Goal: Information Seeking & Learning: Learn about a topic

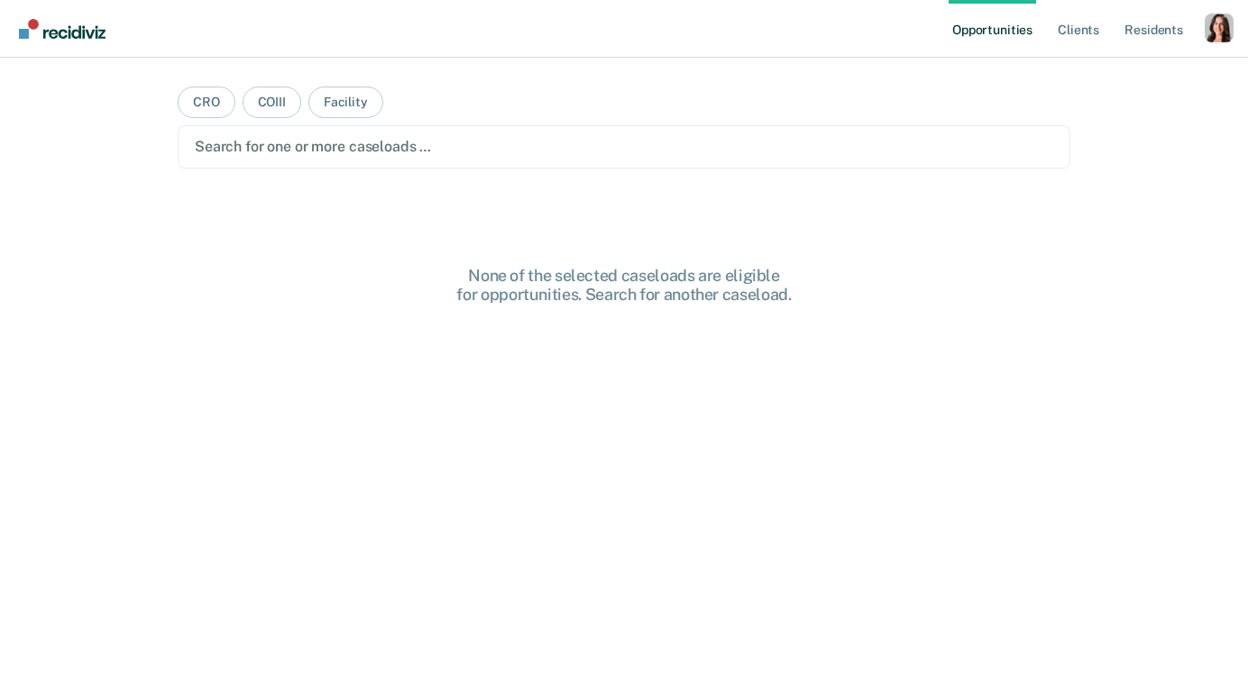
click at [1159, 92] on div "Opportunities Client s Resident s Profile How it works Log Out CRO COIII Facili…" at bounding box center [624, 337] width 1248 height 675
click at [1207, 29] on div "Profile dropdown button" at bounding box center [1219, 28] width 29 height 29
click at [1119, 69] on link "Profile" at bounding box center [1146, 73] width 145 height 15
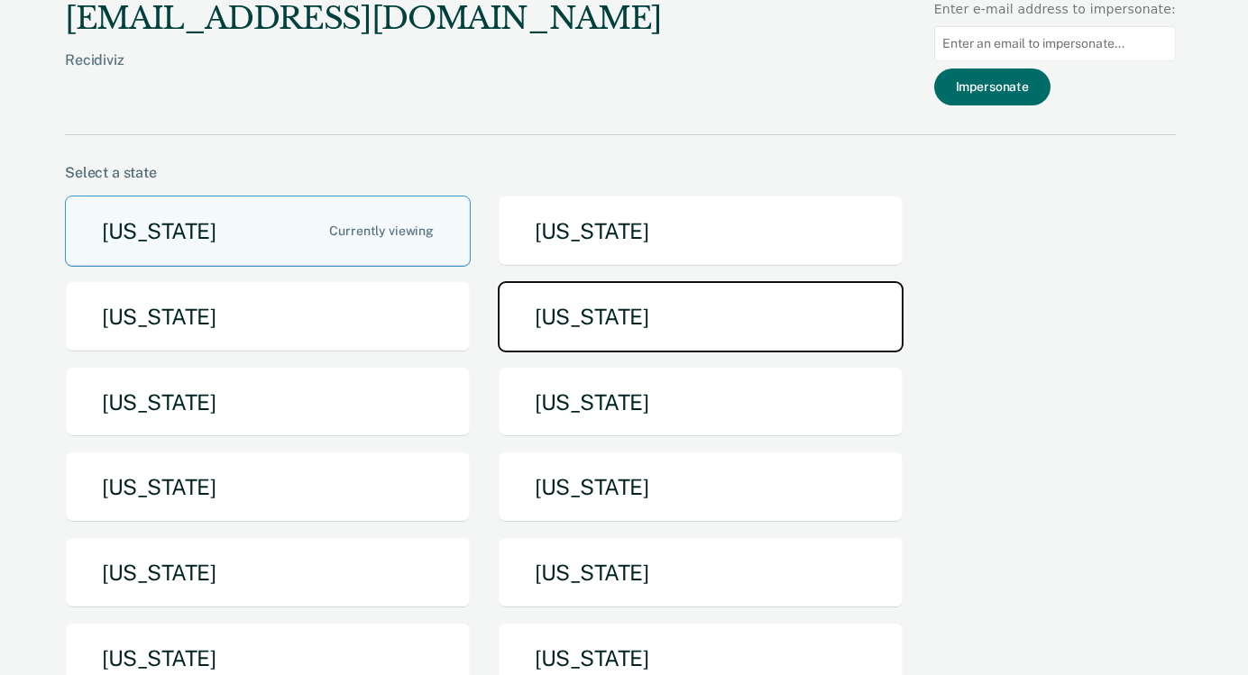
click at [635, 333] on button "Idaho" at bounding box center [701, 316] width 406 height 71
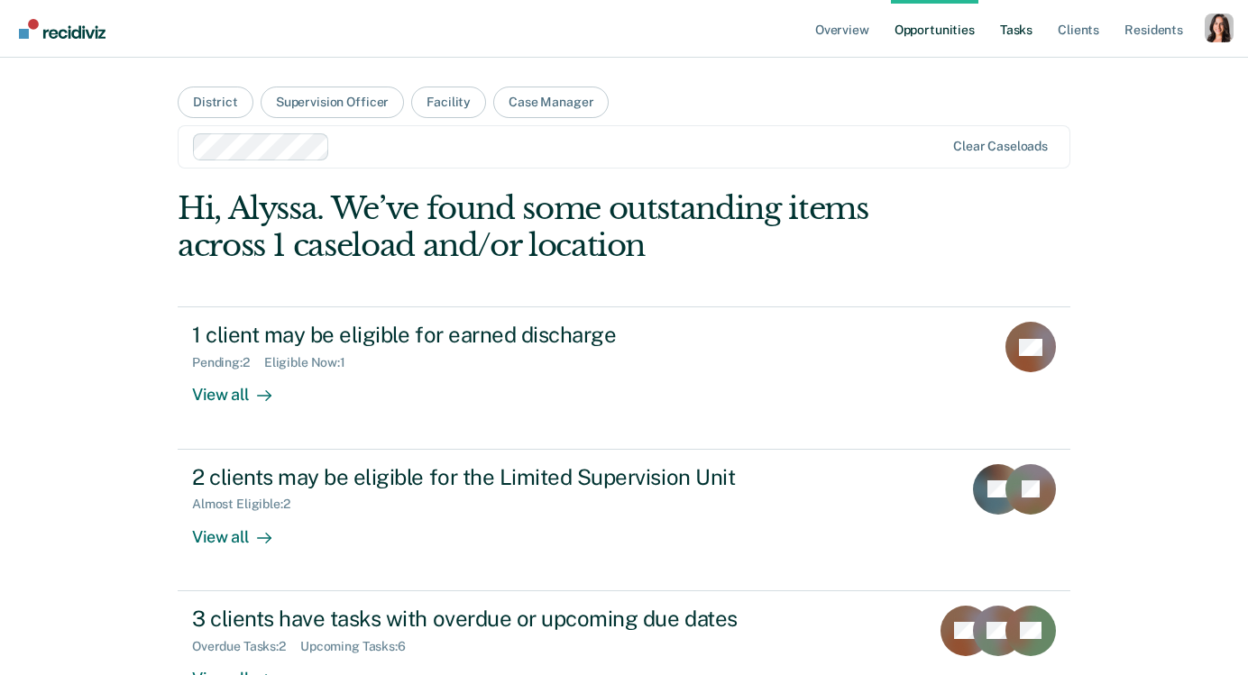
click at [1023, 25] on link "Tasks" at bounding box center [1016, 29] width 40 height 58
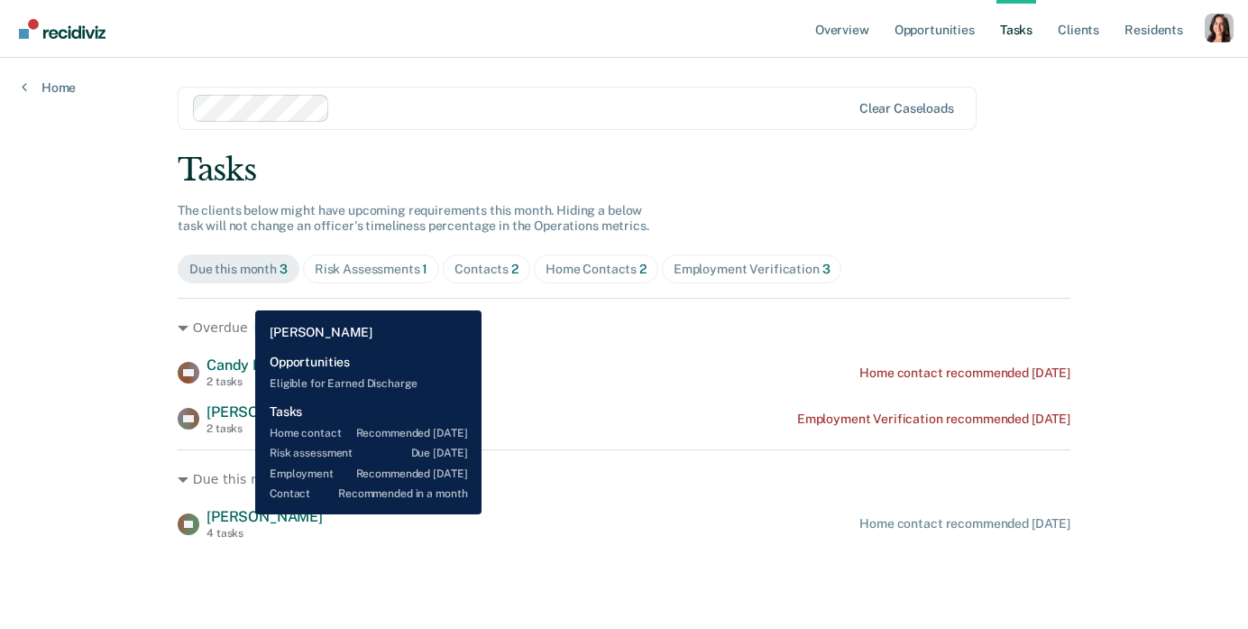
click at [242, 514] on span "Larry Roberts" at bounding box center [265, 516] width 116 height 17
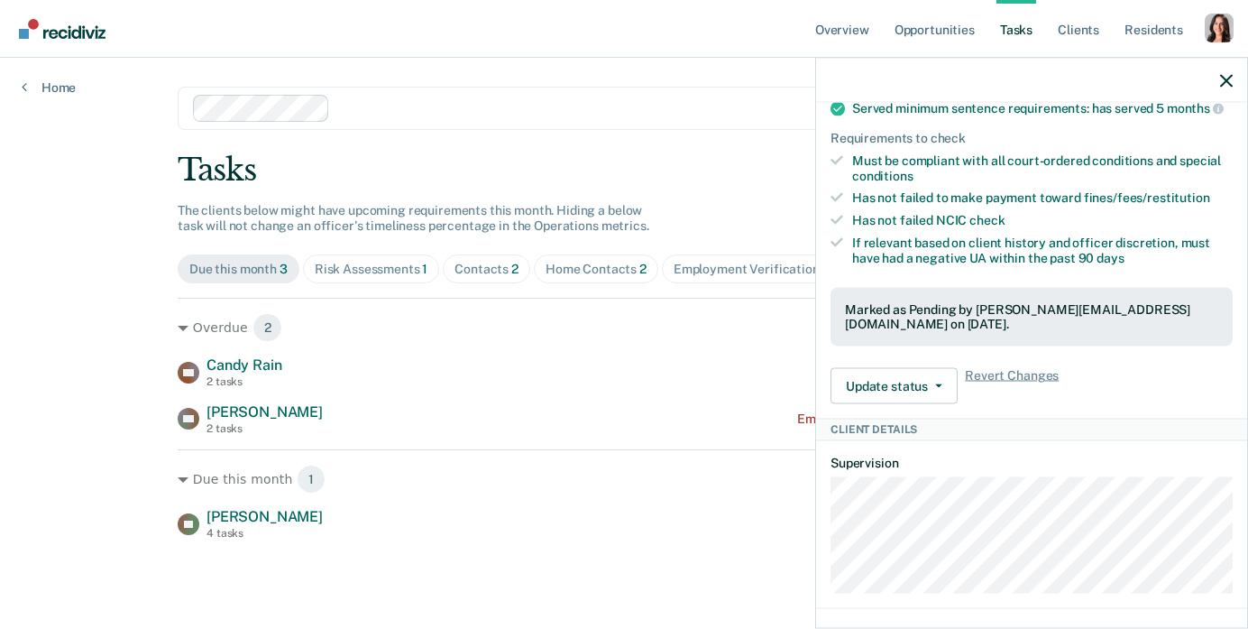
scroll to position [840, 0]
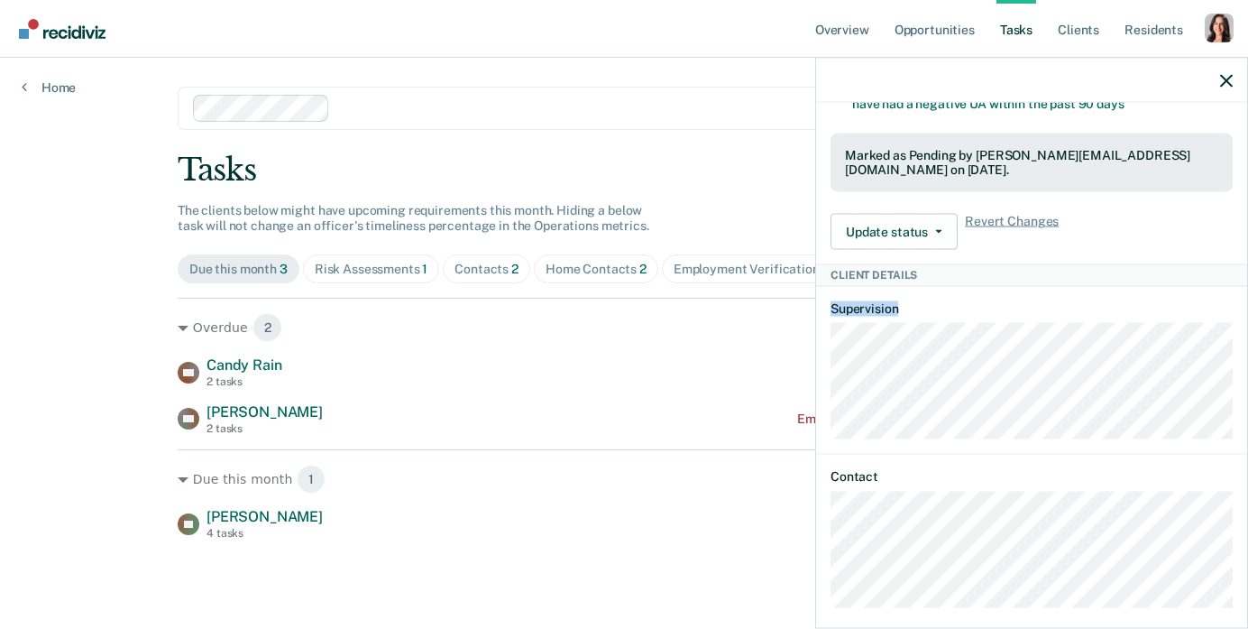
click at [990, 376] on div "LR Tasks Home contact • Recommended in 3 days Last home contact on 5/27/25; 1 h…" at bounding box center [1031, 363] width 431 height 521
click at [1226, 84] on icon "button" at bounding box center [1226, 80] width 13 height 13
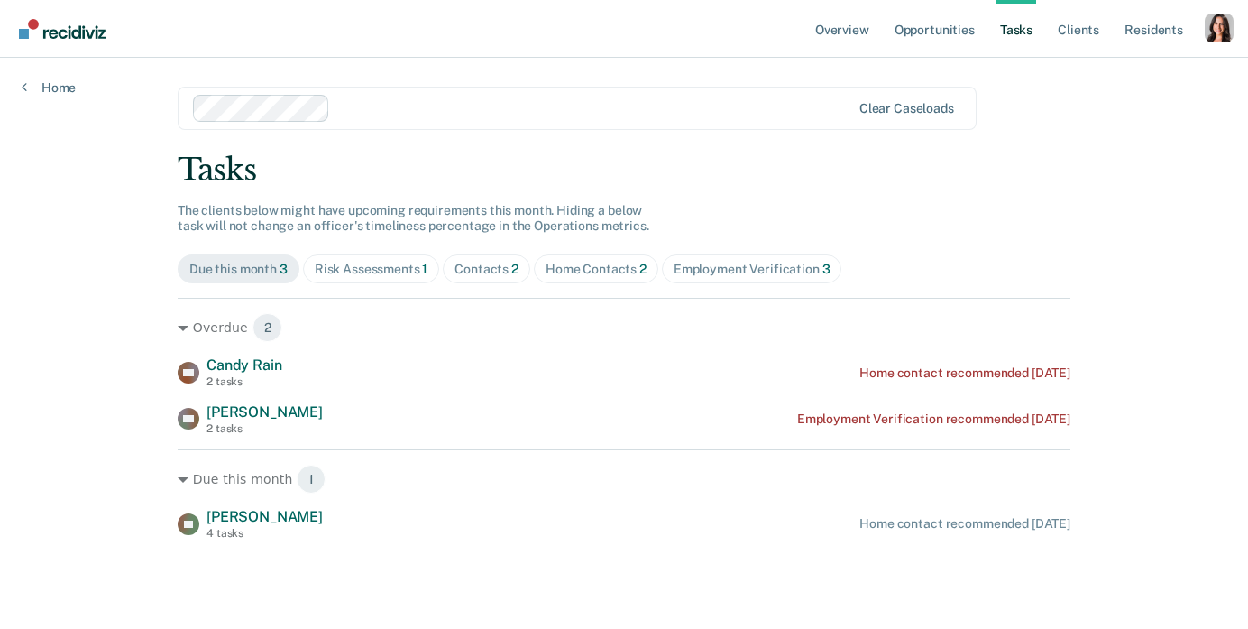
click at [364, 287] on div "Tasks The clients below might have upcoming requirements this month. Hiding a b…" at bounding box center [624, 346] width 893 height 389
click at [360, 267] on div "Risk Assessments 1" at bounding box center [372, 269] width 114 height 15
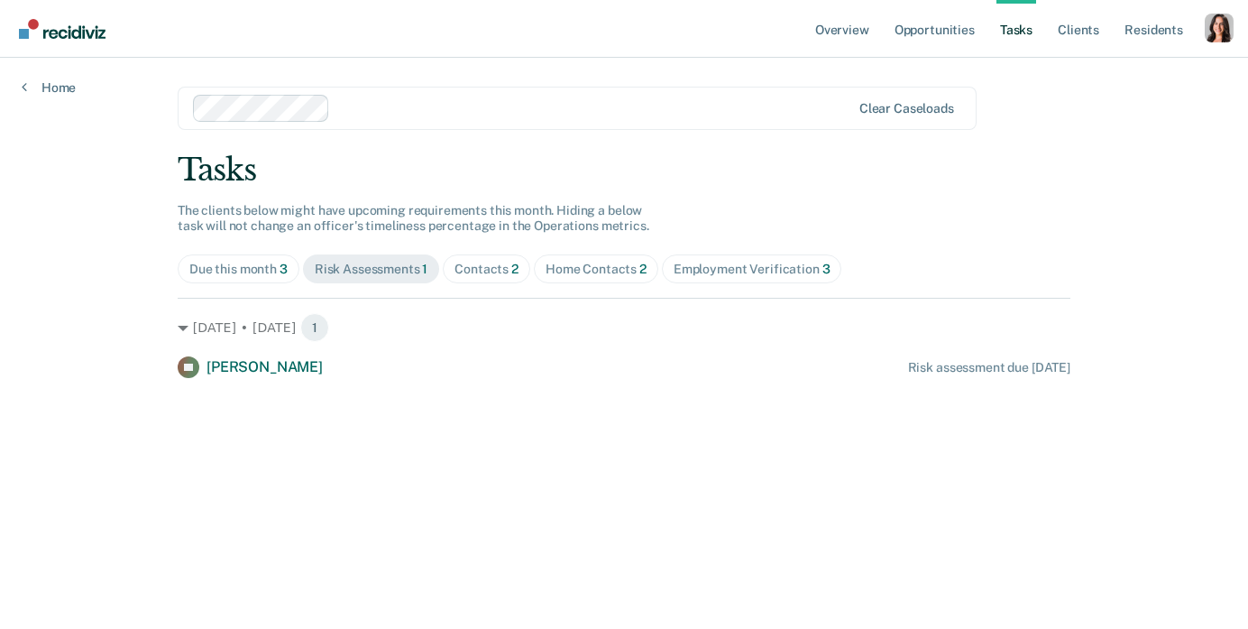
click at [487, 276] on div "Contacts 2" at bounding box center [487, 269] width 64 height 15
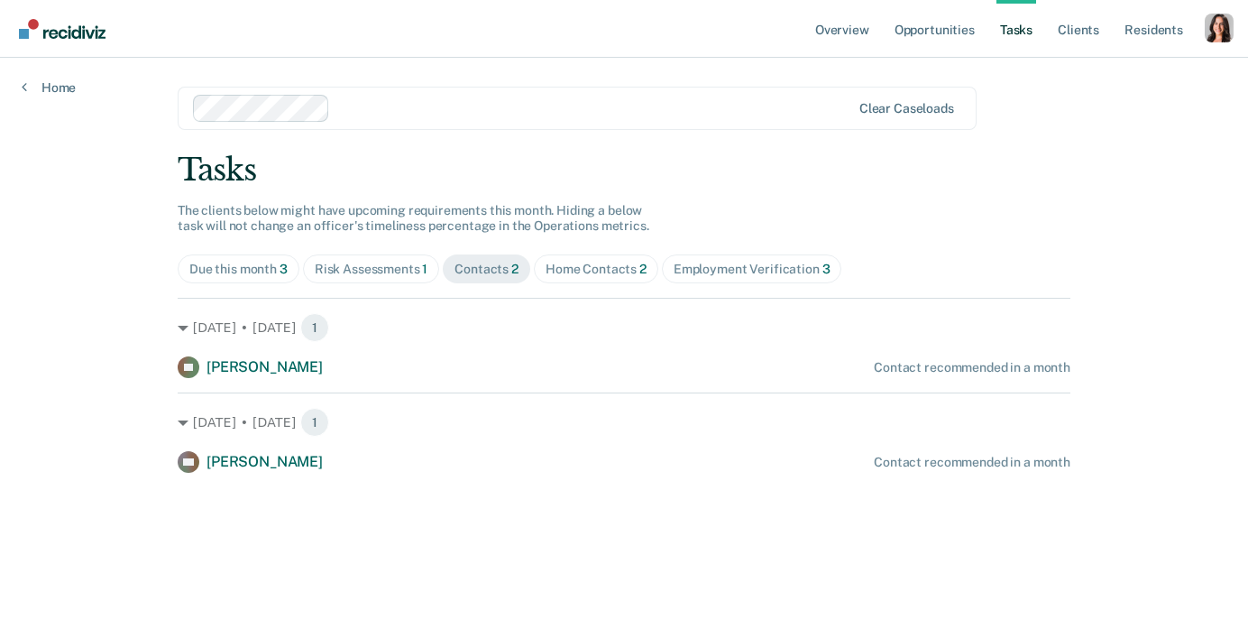
click at [600, 274] on div "Home Contacts 2" at bounding box center [596, 269] width 101 height 15
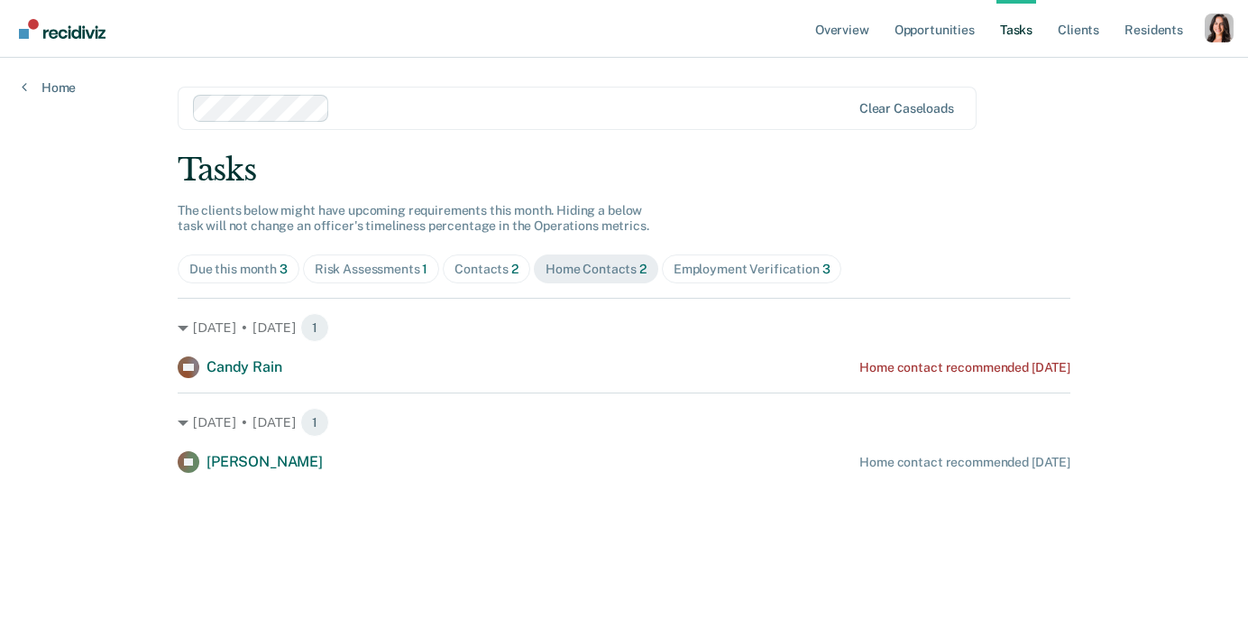
click at [743, 274] on div "Employment Verification 3" at bounding box center [752, 269] width 157 height 15
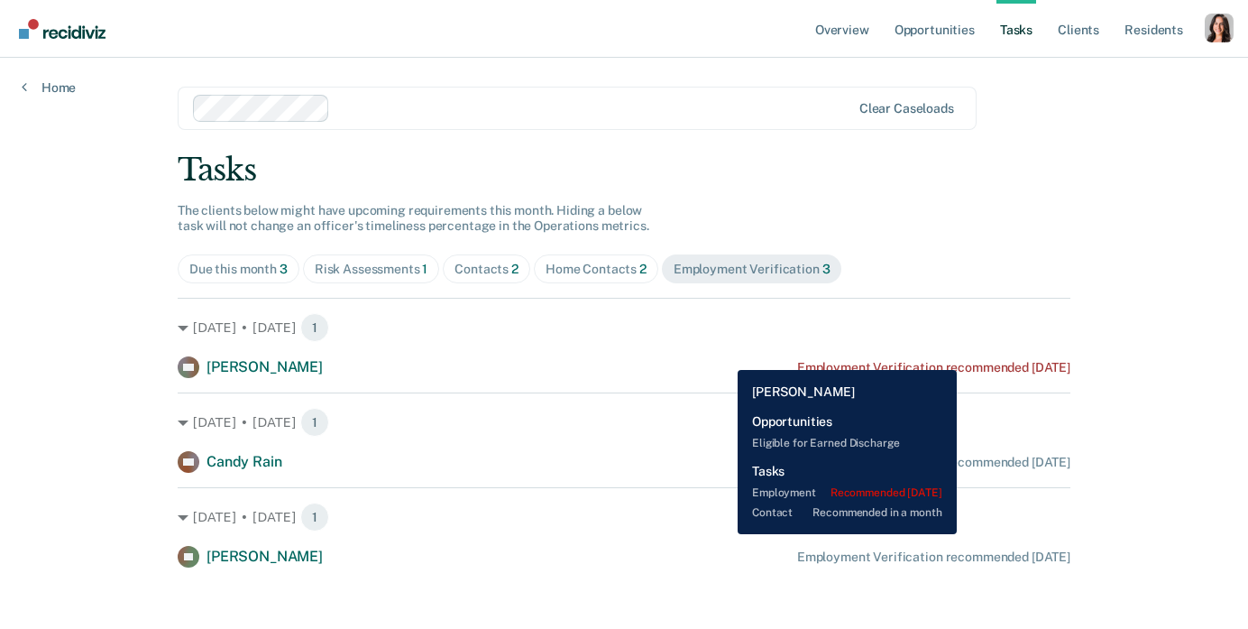
scroll to position [11, 0]
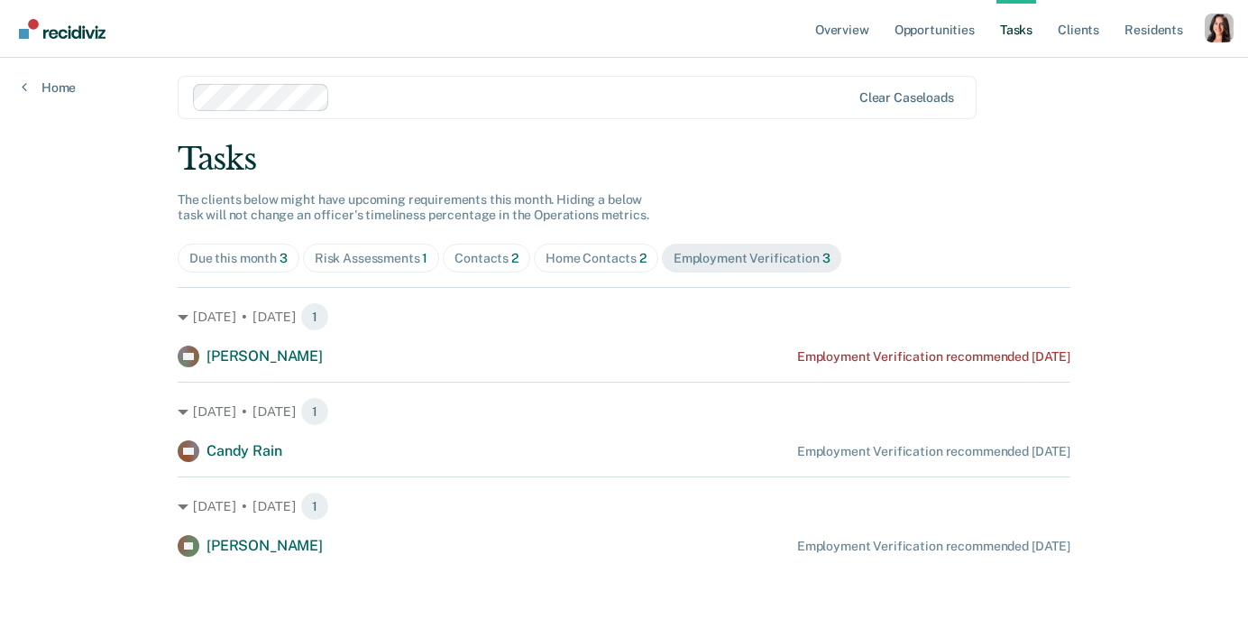
click at [623, 262] on div "Home Contacts 2" at bounding box center [596, 258] width 101 height 15
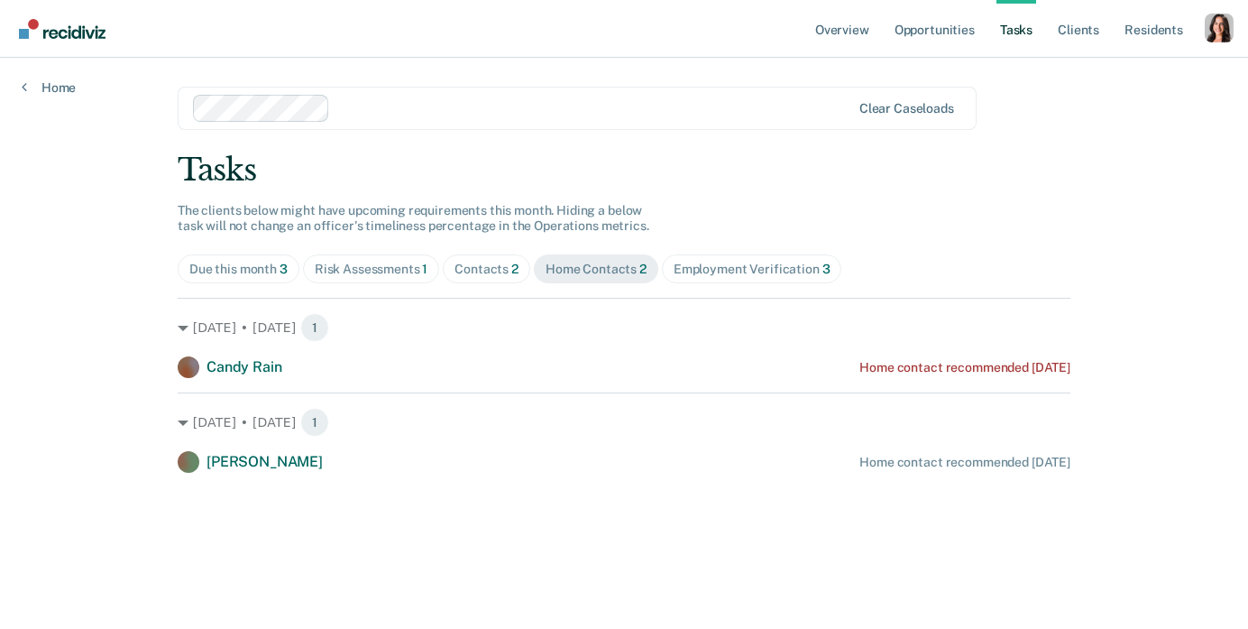
scroll to position [0, 0]
click at [477, 267] on div "Contacts 2" at bounding box center [487, 269] width 64 height 15
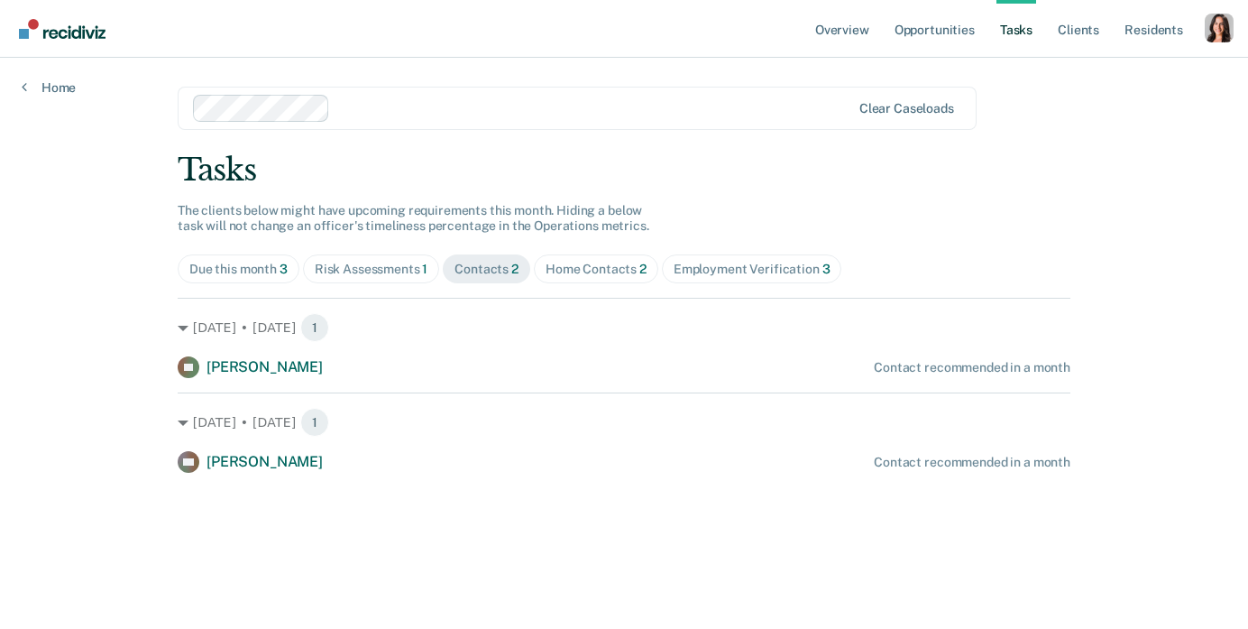
click at [399, 266] on div "Risk Assessments 1" at bounding box center [372, 269] width 114 height 15
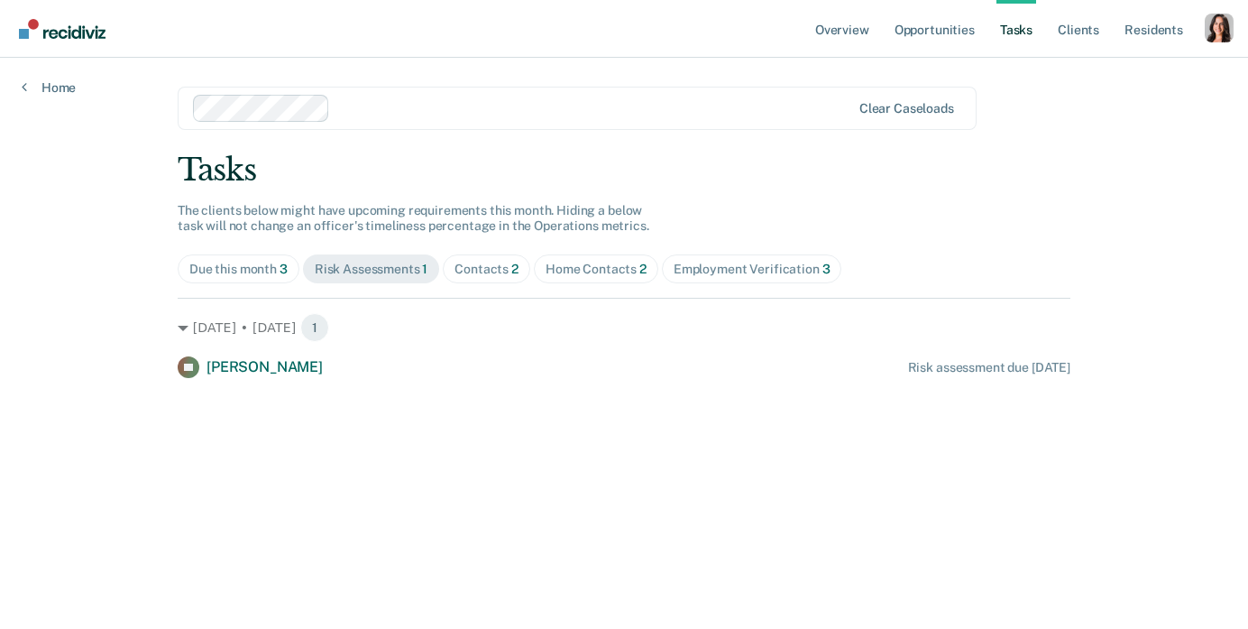
click at [251, 267] on div "Due this month 3" at bounding box center [238, 269] width 98 height 15
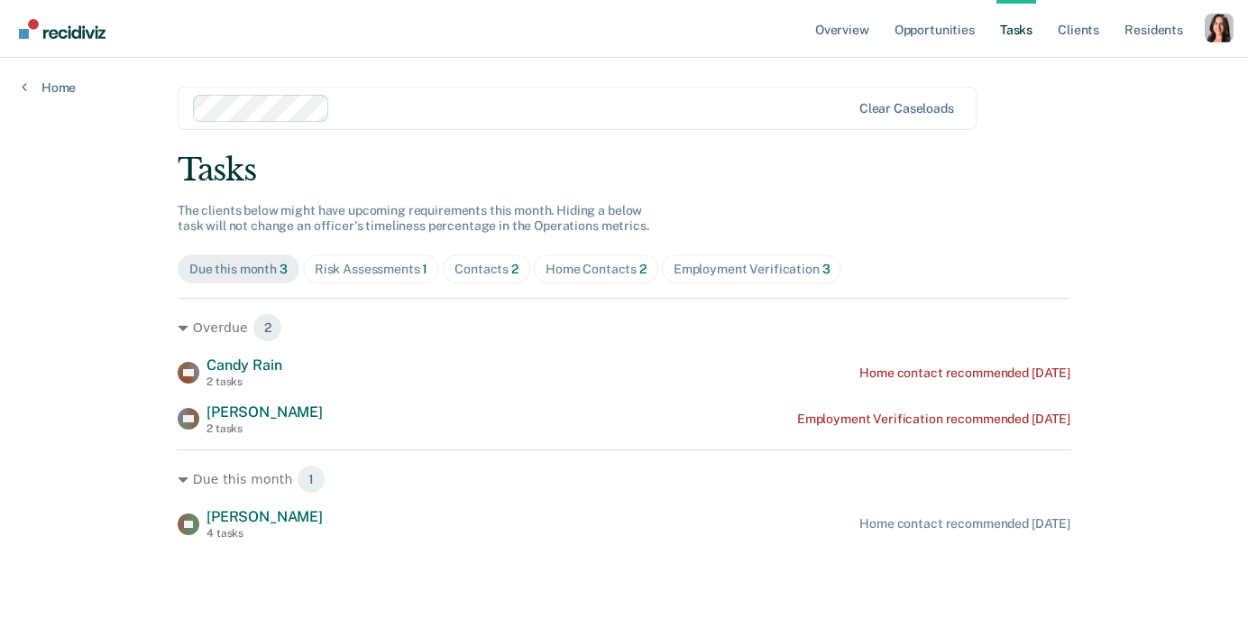
click at [261, 357] on span "Candy Rain" at bounding box center [244, 364] width 75 height 17
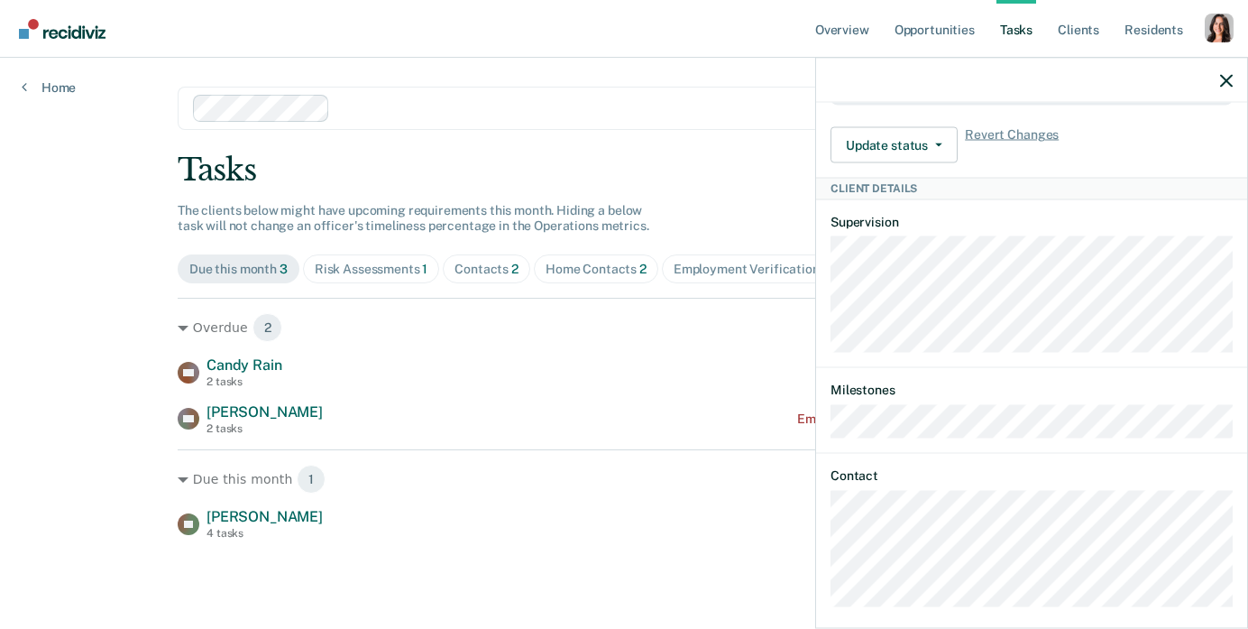
scroll to position [465, 0]
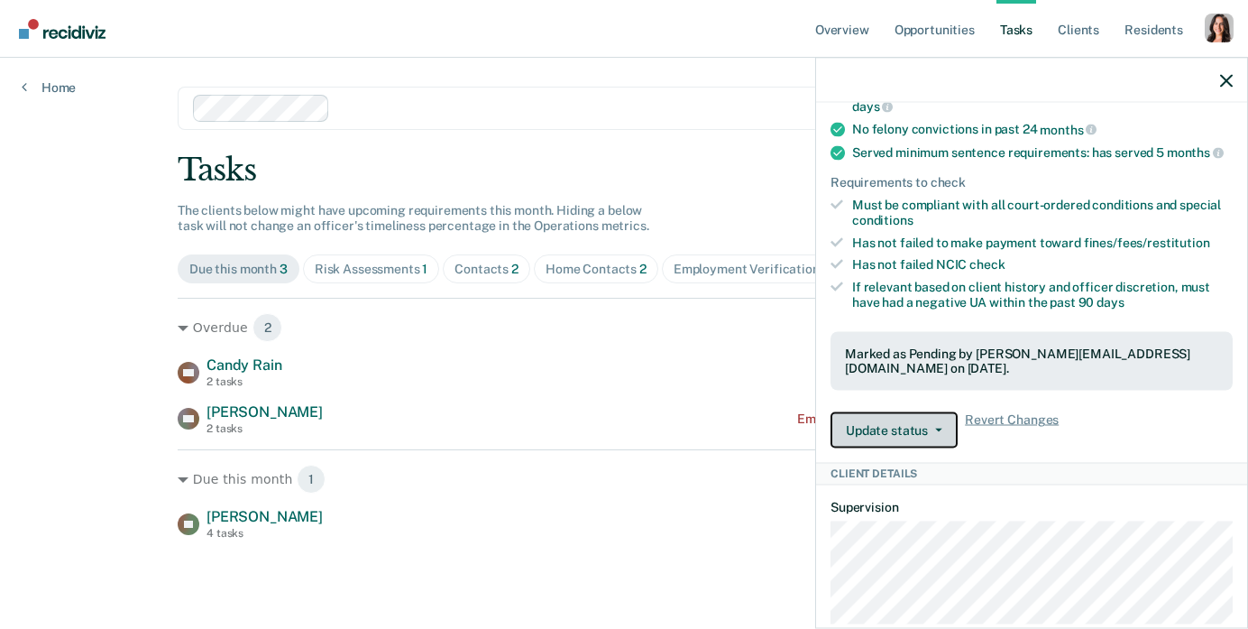
click at [923, 421] on button "Update status" at bounding box center [894, 430] width 127 height 36
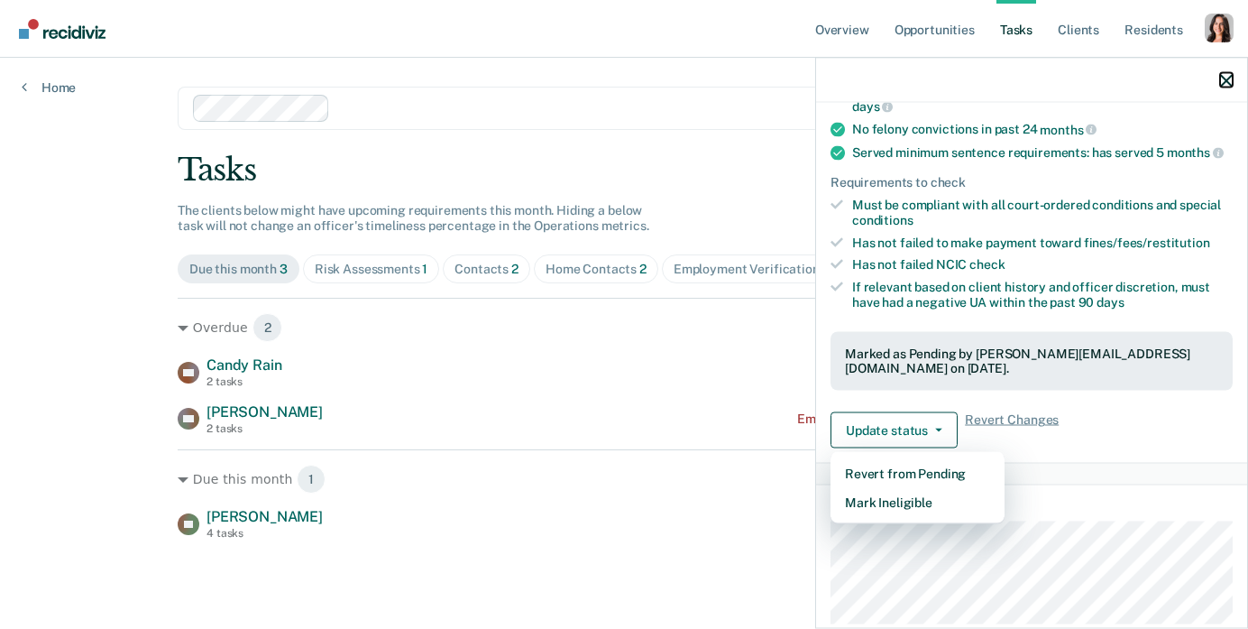
click at [1228, 76] on icon "button" at bounding box center [1226, 80] width 13 height 13
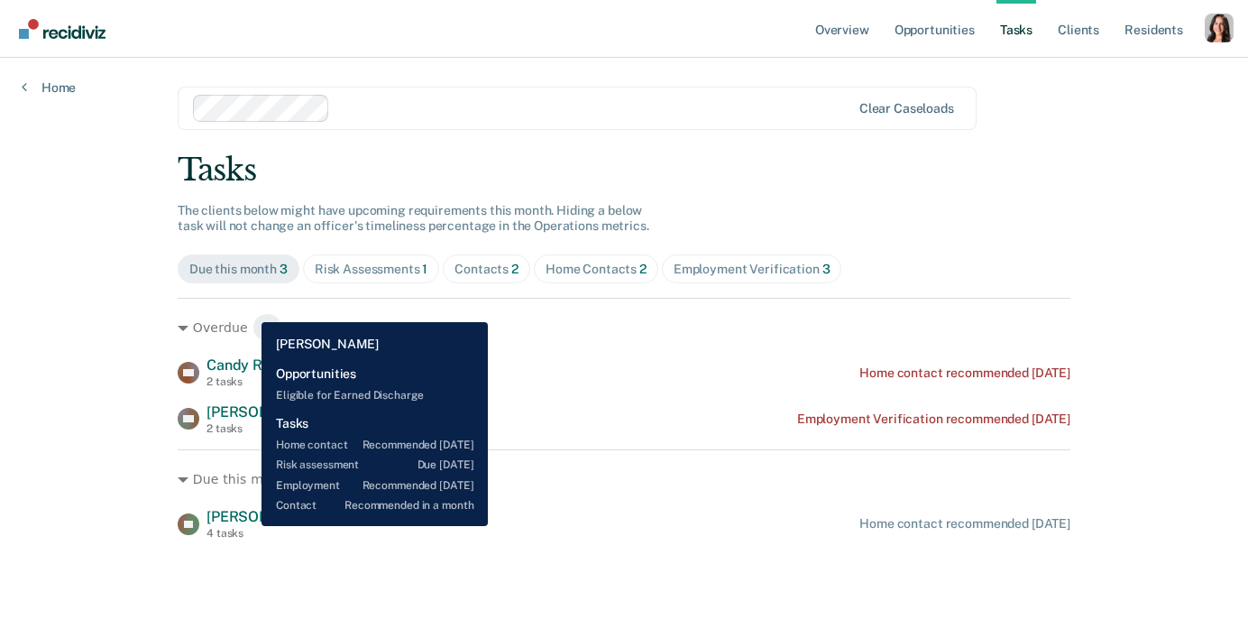
click at [248, 526] on div "Larry Roberts 4 tasks" at bounding box center [265, 524] width 116 height 32
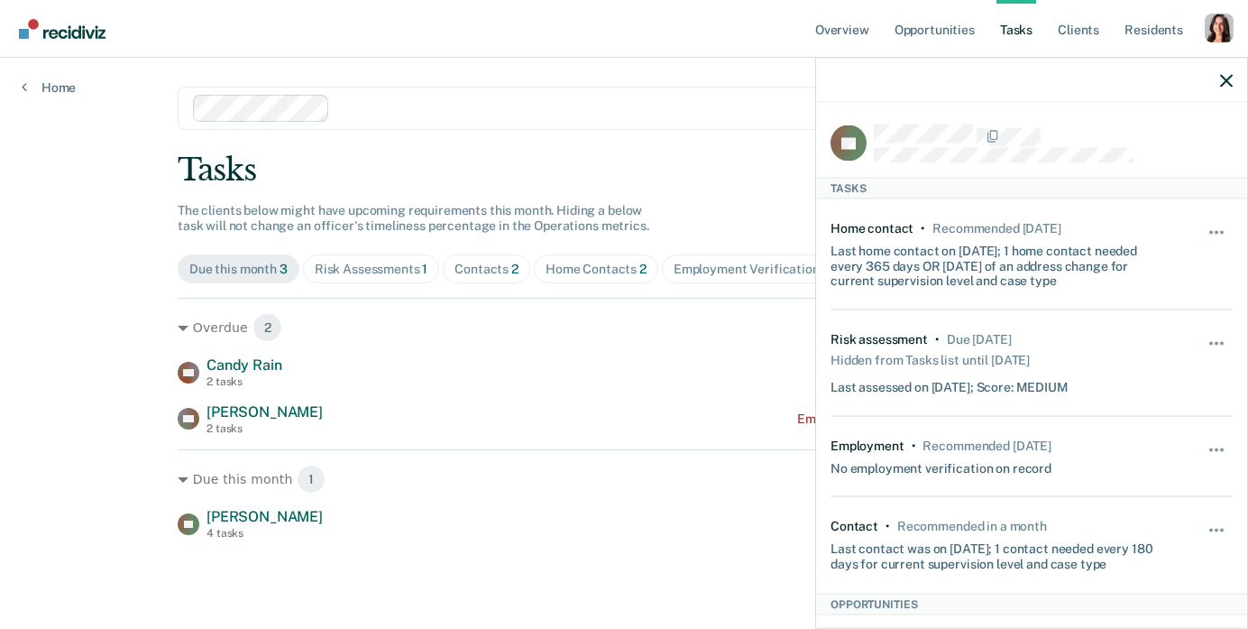
scroll to position [16, 0]
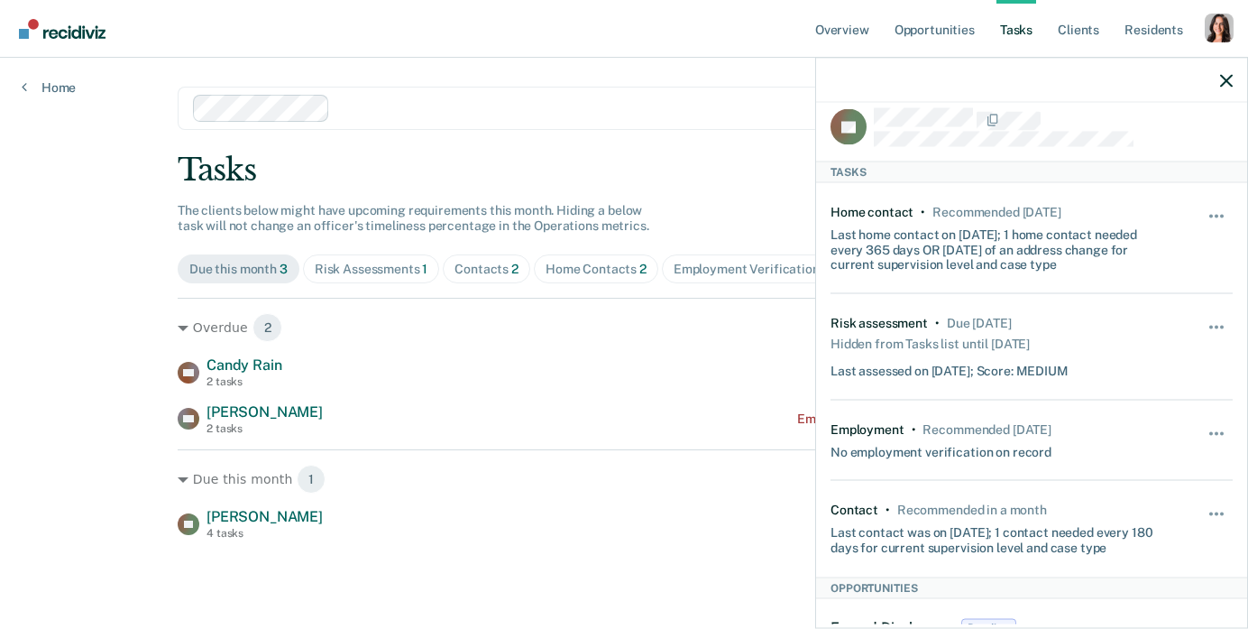
click at [1217, 205] on div "Hide from tasks list for... 7 days 30 days 90 days" at bounding box center [1217, 238] width 31 height 68
click at [1217, 216] on button "button" at bounding box center [1217, 224] width 31 height 29
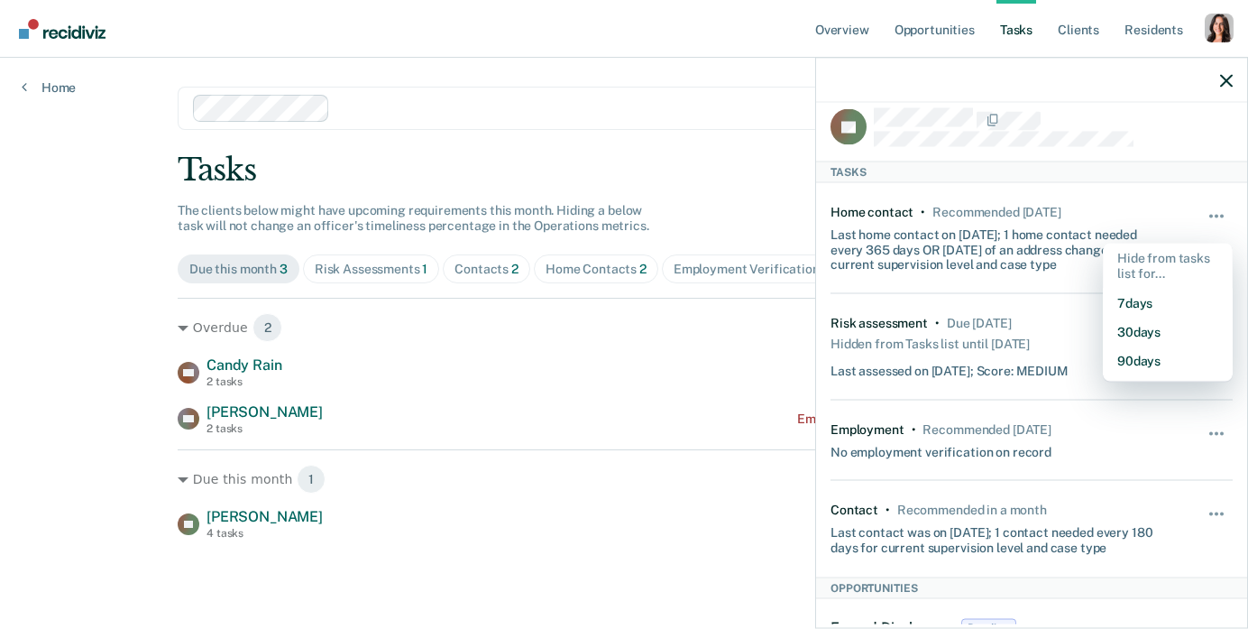
click at [1001, 258] on div "Last home contact on 5/27/25; 1 home contact needed every 365 days OR within 30…" at bounding box center [998, 245] width 335 height 52
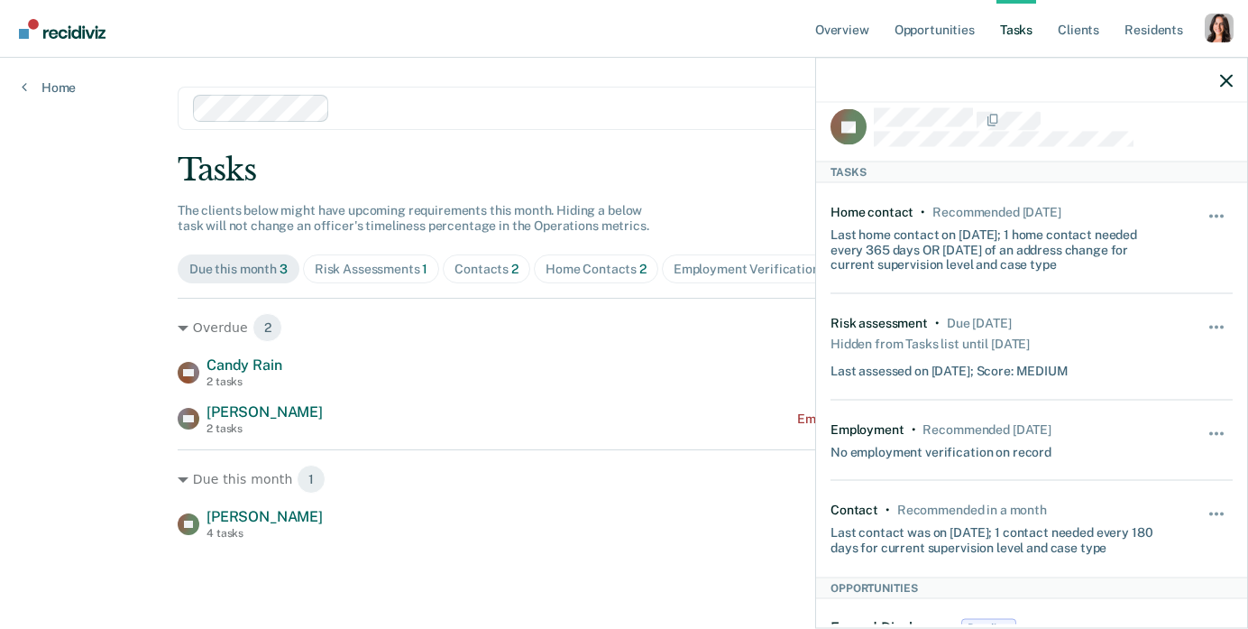
click at [1215, 318] on div "Hide from tasks list for... 7 days 30 days 90 days" at bounding box center [1217, 347] width 31 height 63
click at [1210, 326] on span "button" at bounding box center [1211, 328] width 4 height 4
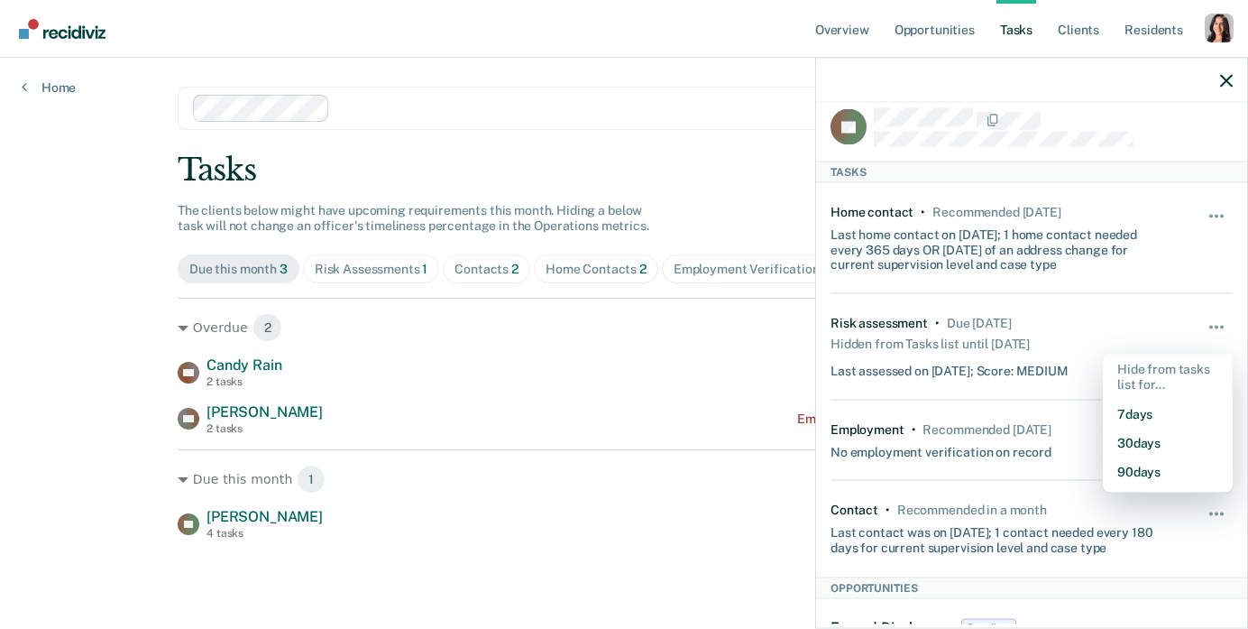
click at [878, 378] on div "Risk assessment • Due in 6 days Hidden from Tasks list until 1/9/25 Last assess…" at bounding box center [1032, 347] width 402 height 106
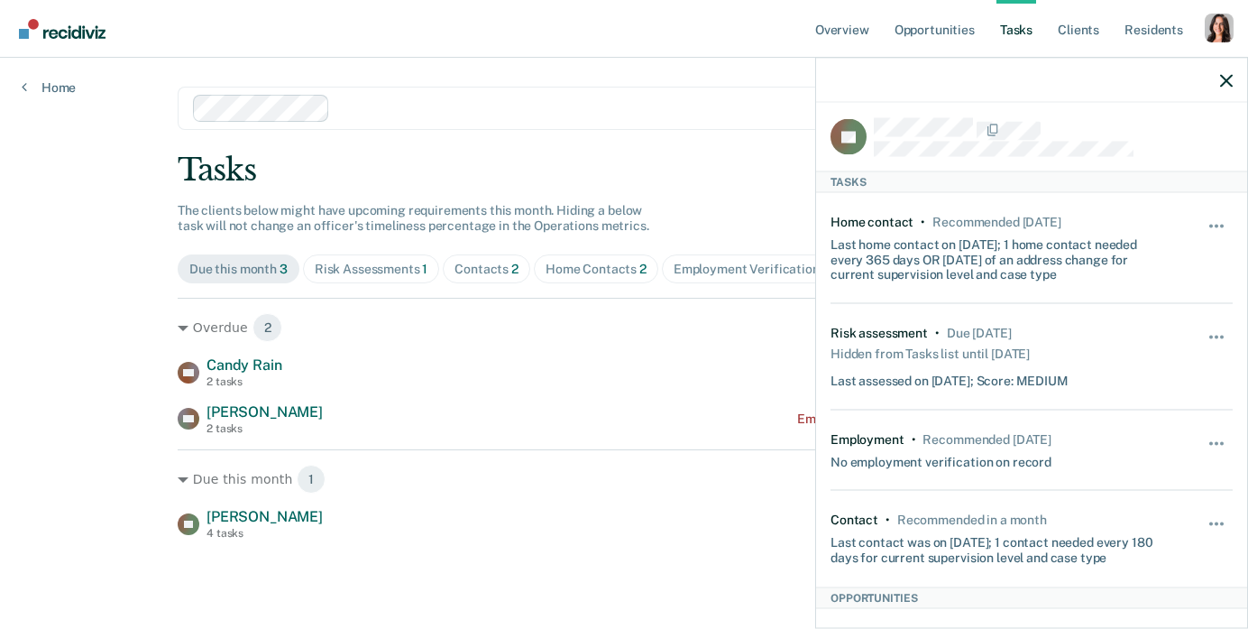
scroll to position [0, 0]
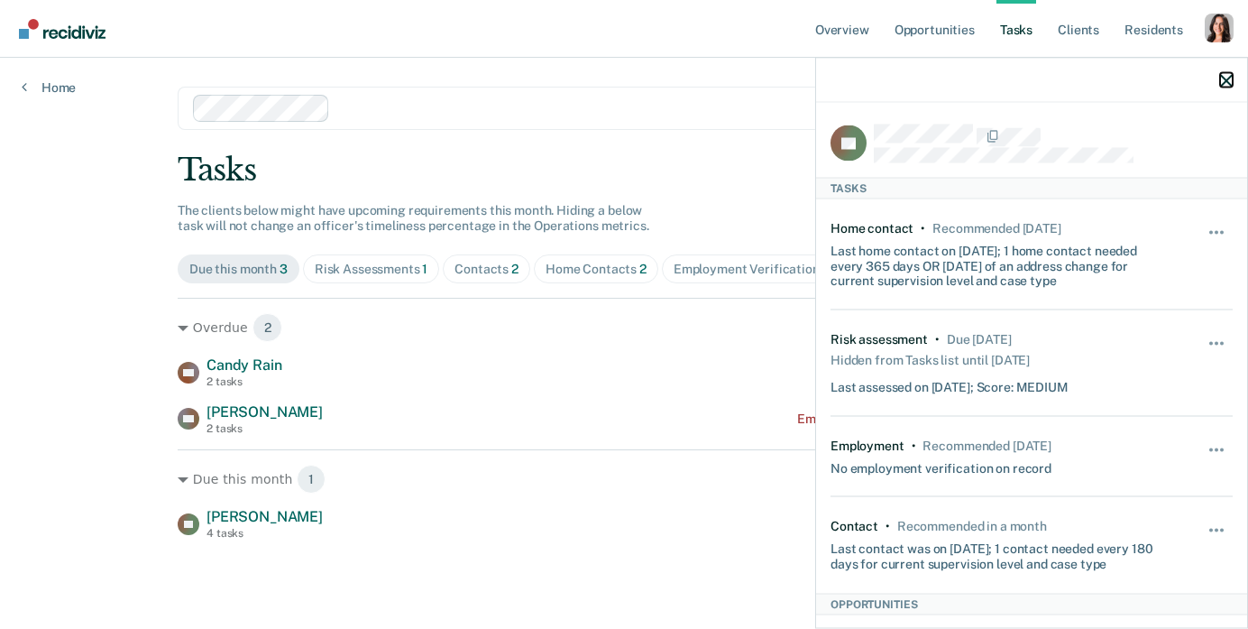
click at [1226, 78] on icon "button" at bounding box center [1226, 80] width 13 height 13
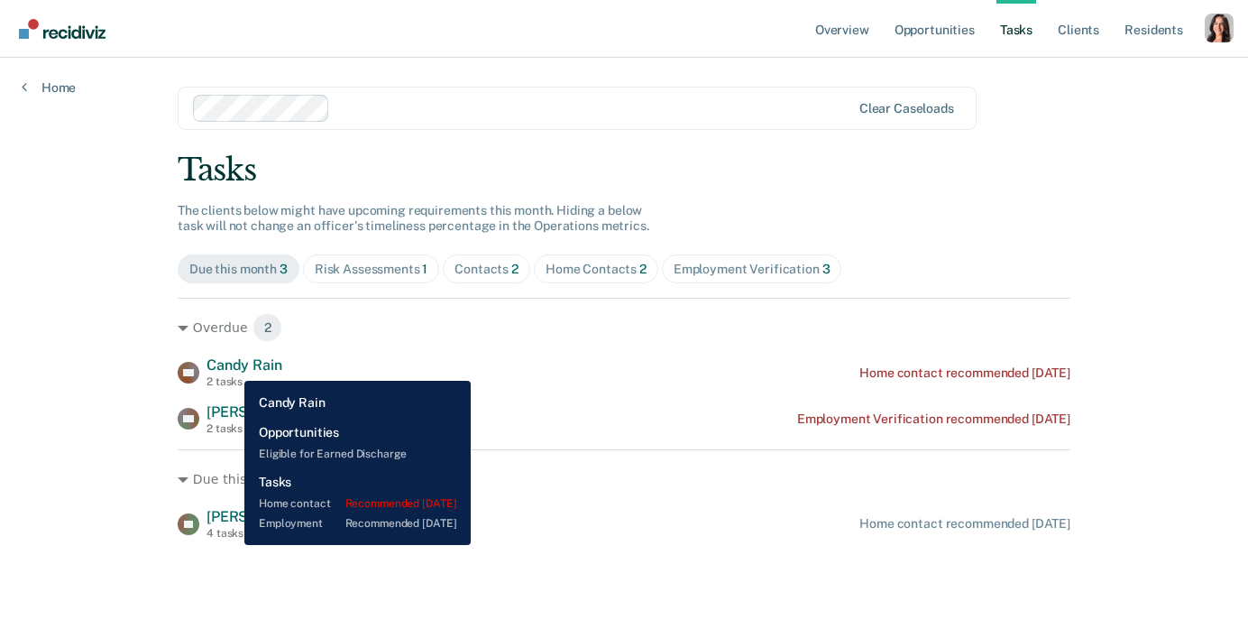
click at [231, 367] on span "Candy Rain" at bounding box center [244, 364] width 75 height 17
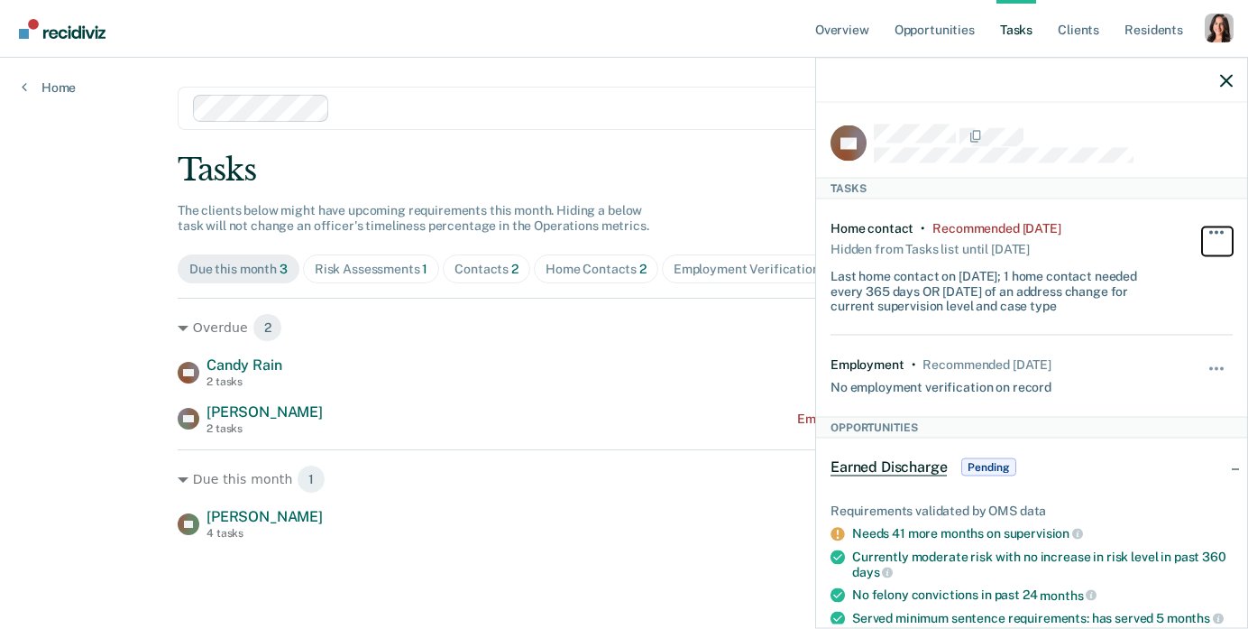
click at [1216, 230] on span "button" at bounding box center [1217, 232] width 4 height 4
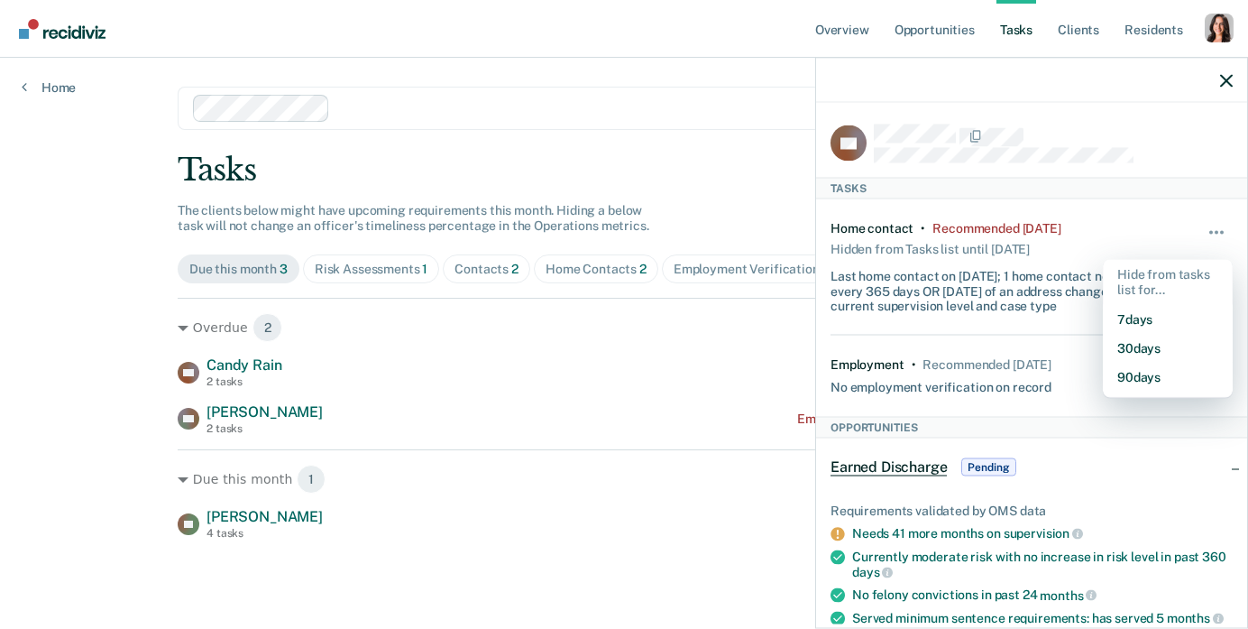
click at [1218, 87] on div at bounding box center [1031, 80] width 431 height 45
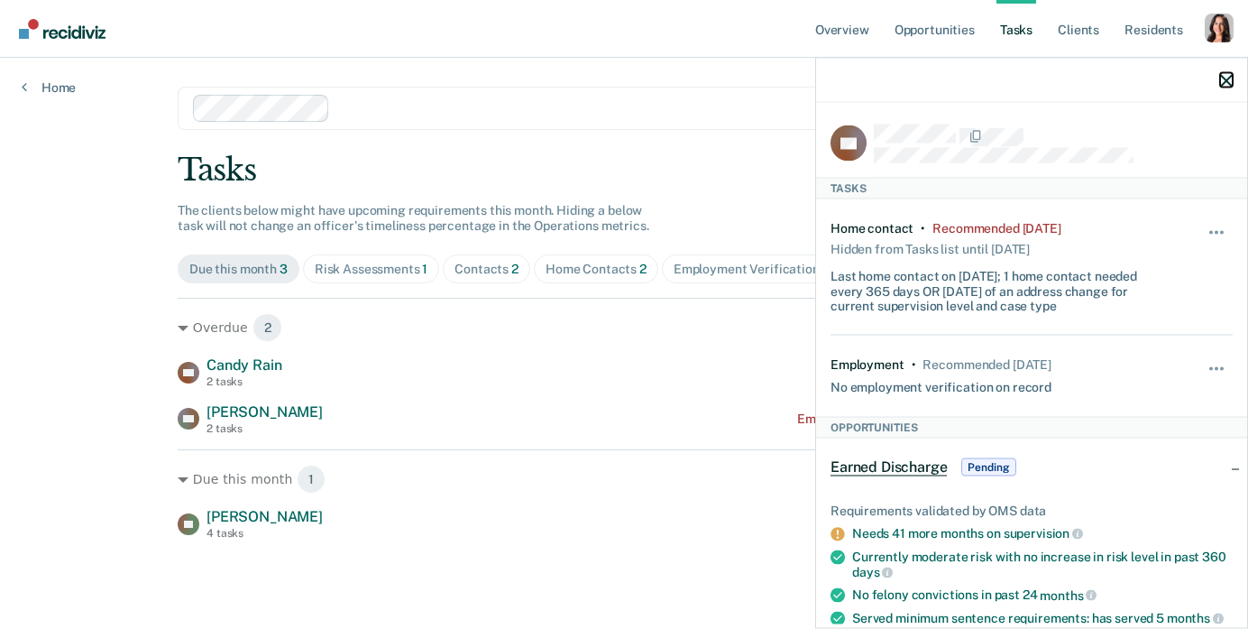
click at [1224, 82] on icon "button" at bounding box center [1226, 80] width 13 height 13
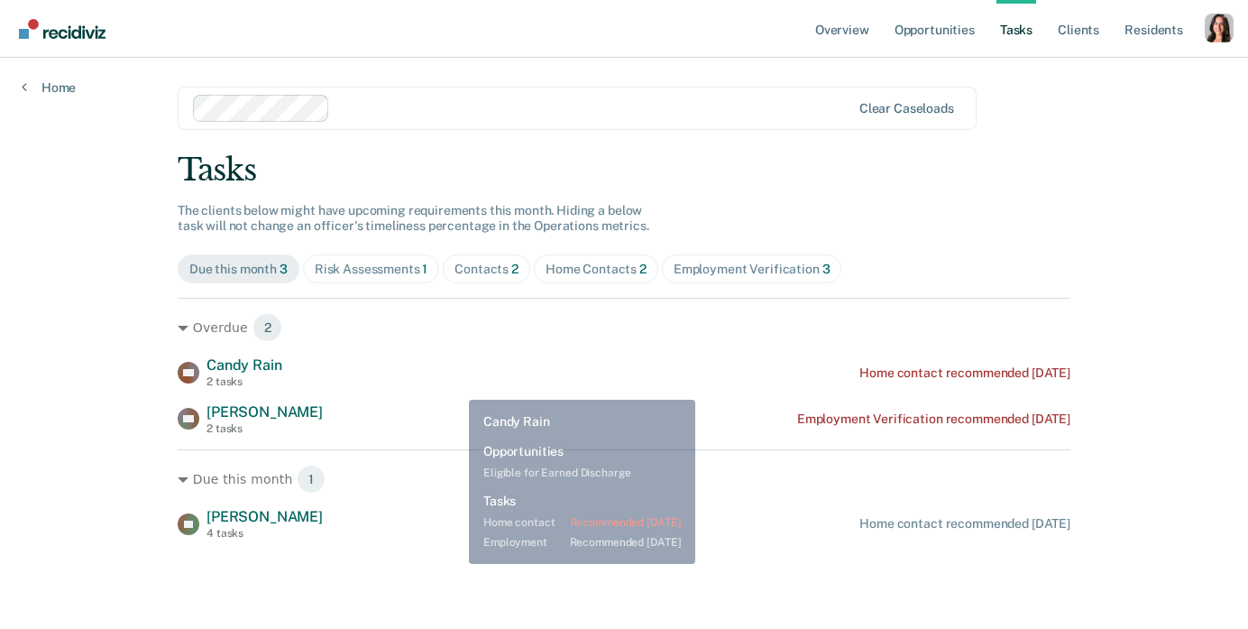
click at [455, 386] on div "CR Candy Rain 2 tasks Home contact recommended 18 days ago" at bounding box center [624, 372] width 893 height 32
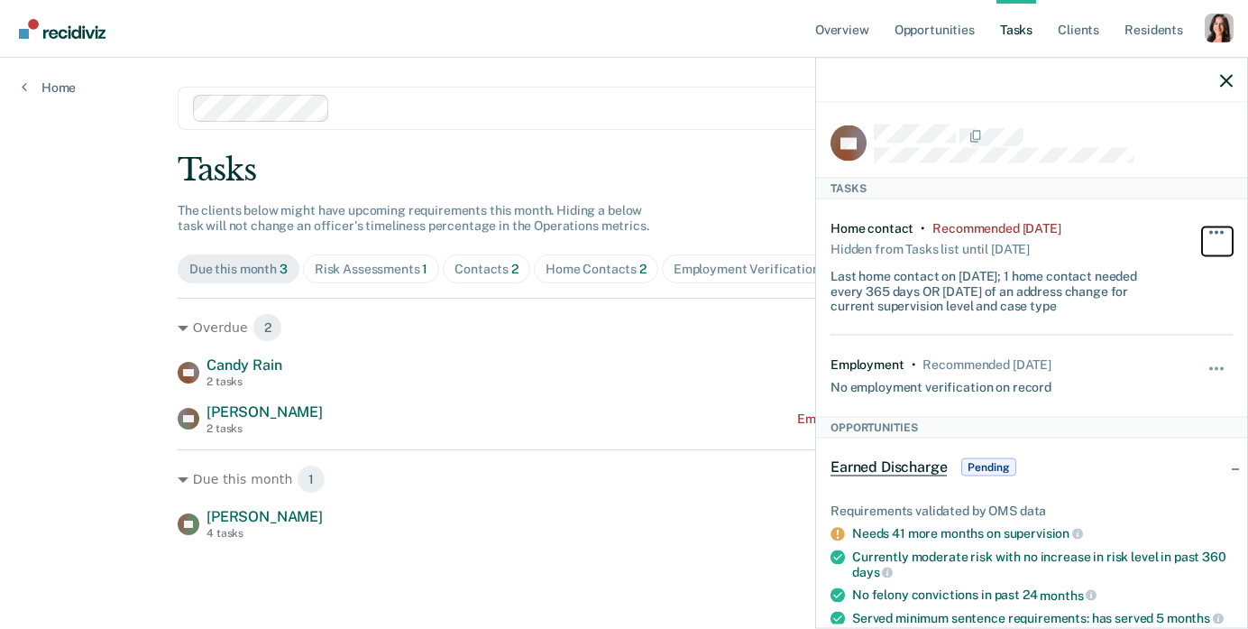
click at [1208, 237] on button "button" at bounding box center [1217, 240] width 31 height 29
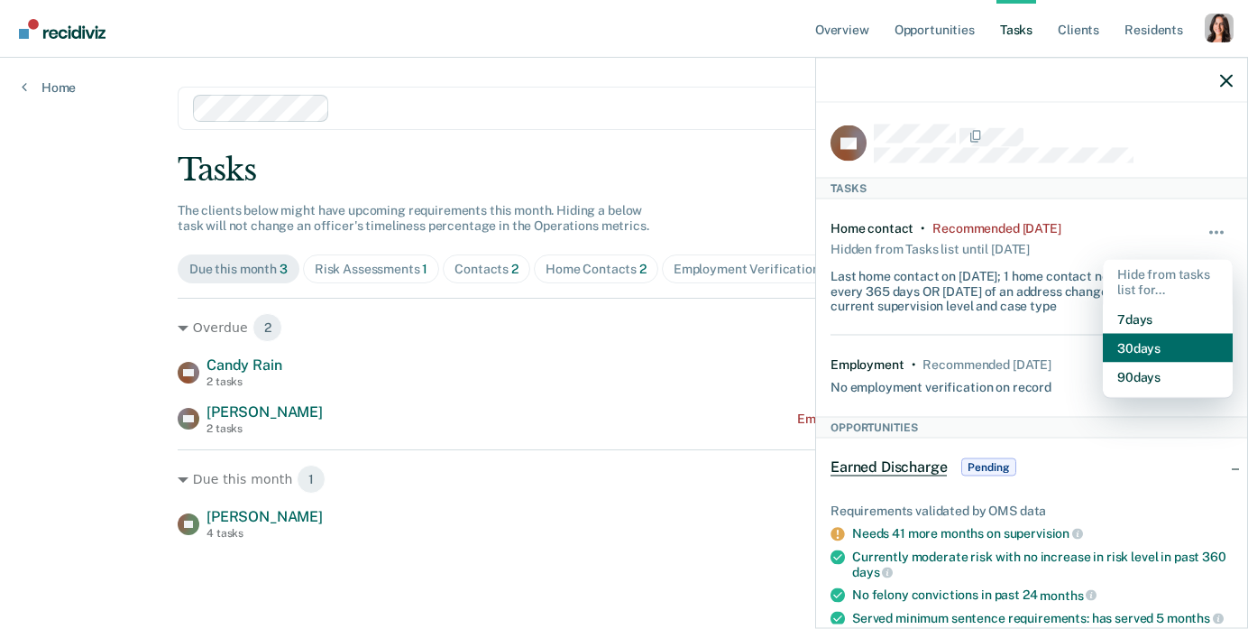
click at [1156, 347] on button "30 days" at bounding box center [1168, 347] width 130 height 29
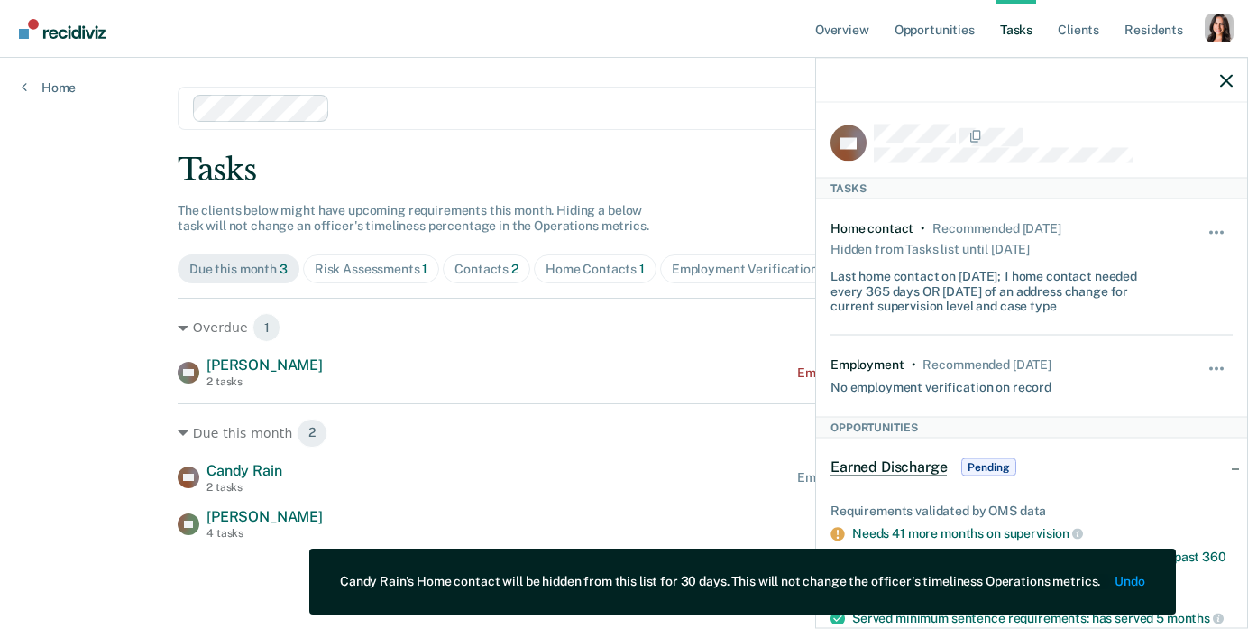
click at [1085, 299] on div "Last home contact on 3/5/25; 1 home contact needed every 365 days OR within 30 …" at bounding box center [998, 287] width 335 height 52
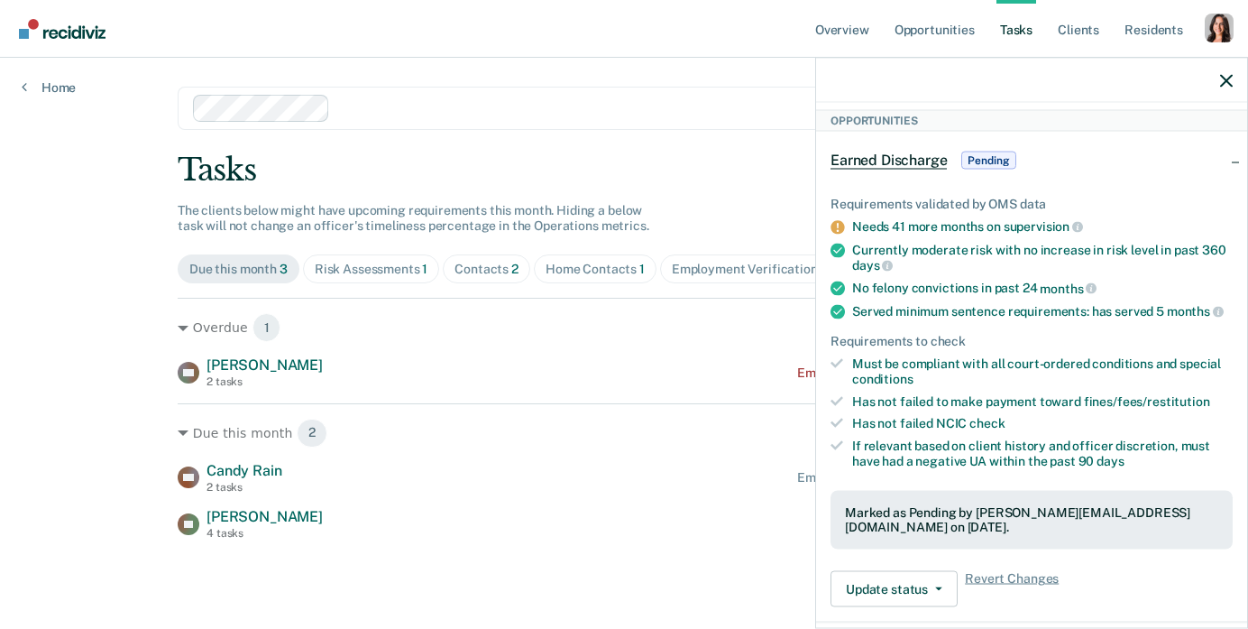
scroll to position [312, 0]
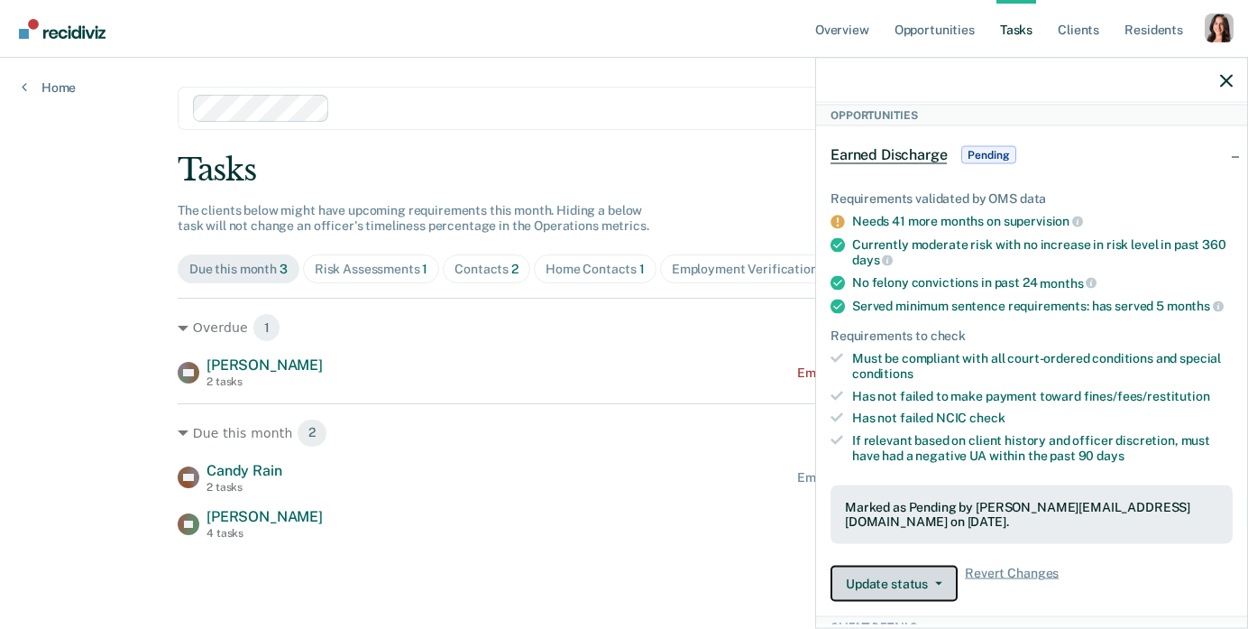
click at [887, 565] on button "Update status" at bounding box center [894, 583] width 127 height 36
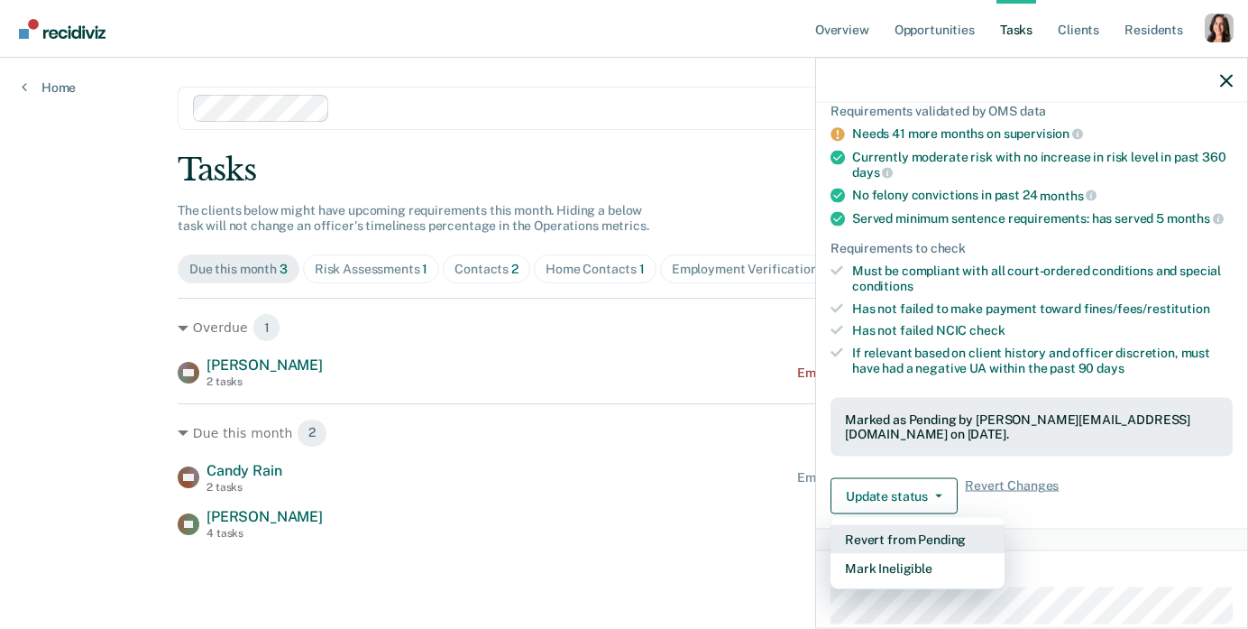
scroll to position [407, 0]
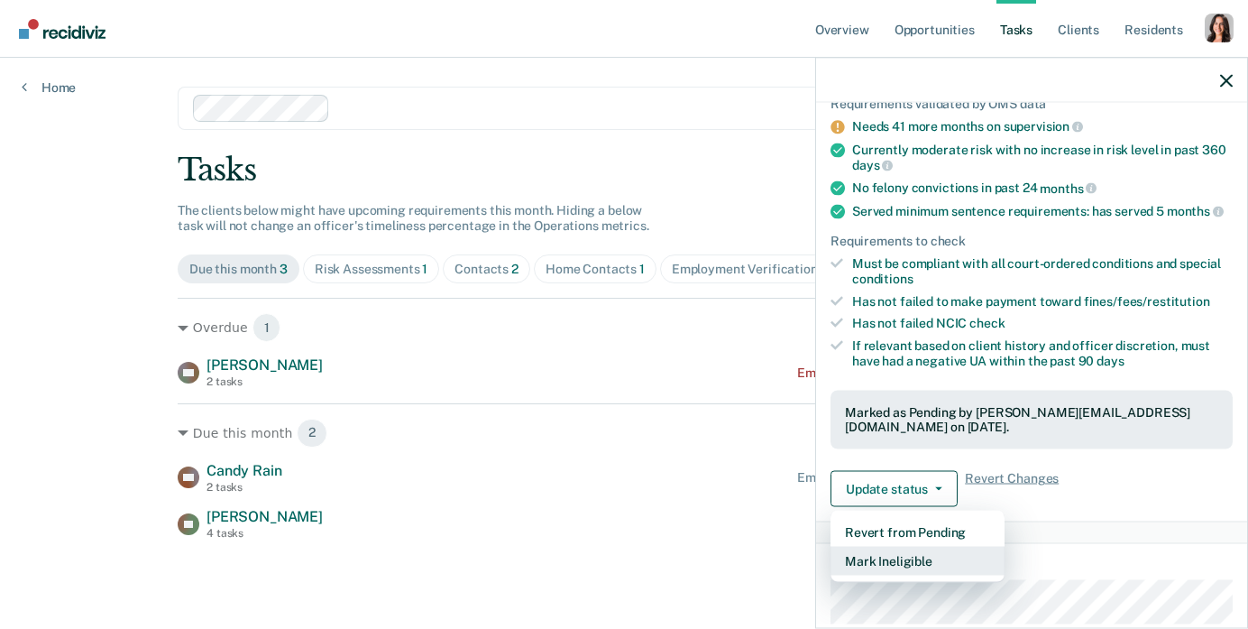
click at [901, 546] on button "Mark Ineligible" at bounding box center [918, 560] width 174 height 29
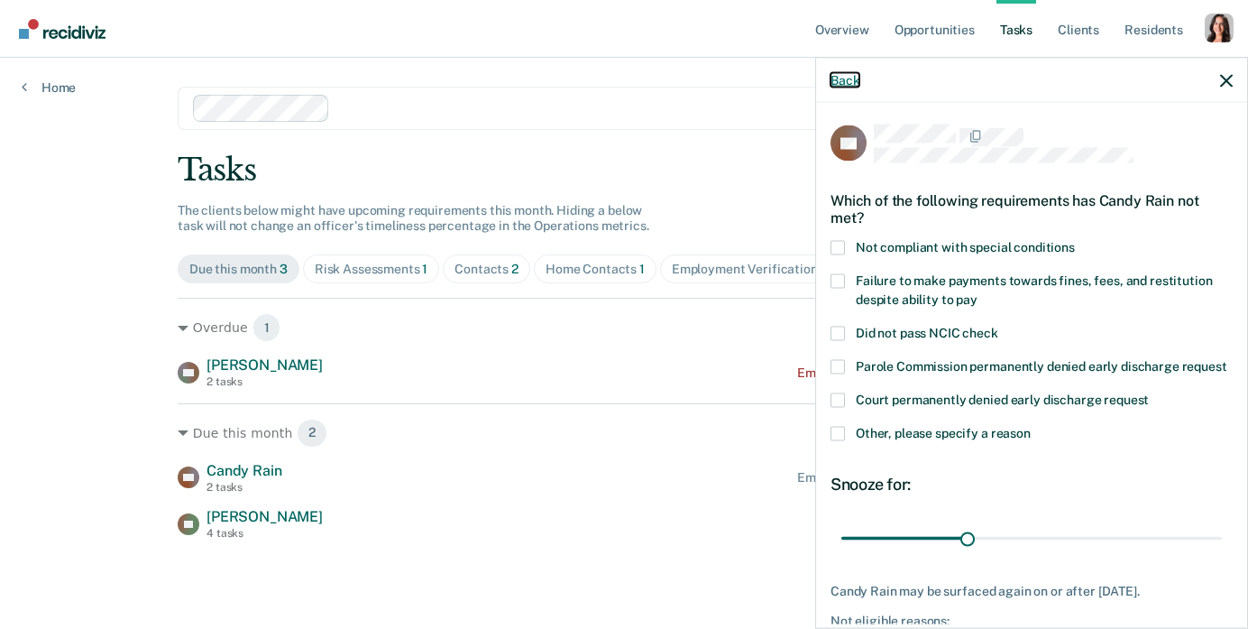
click at [838, 72] on button "Back" at bounding box center [845, 79] width 29 height 15
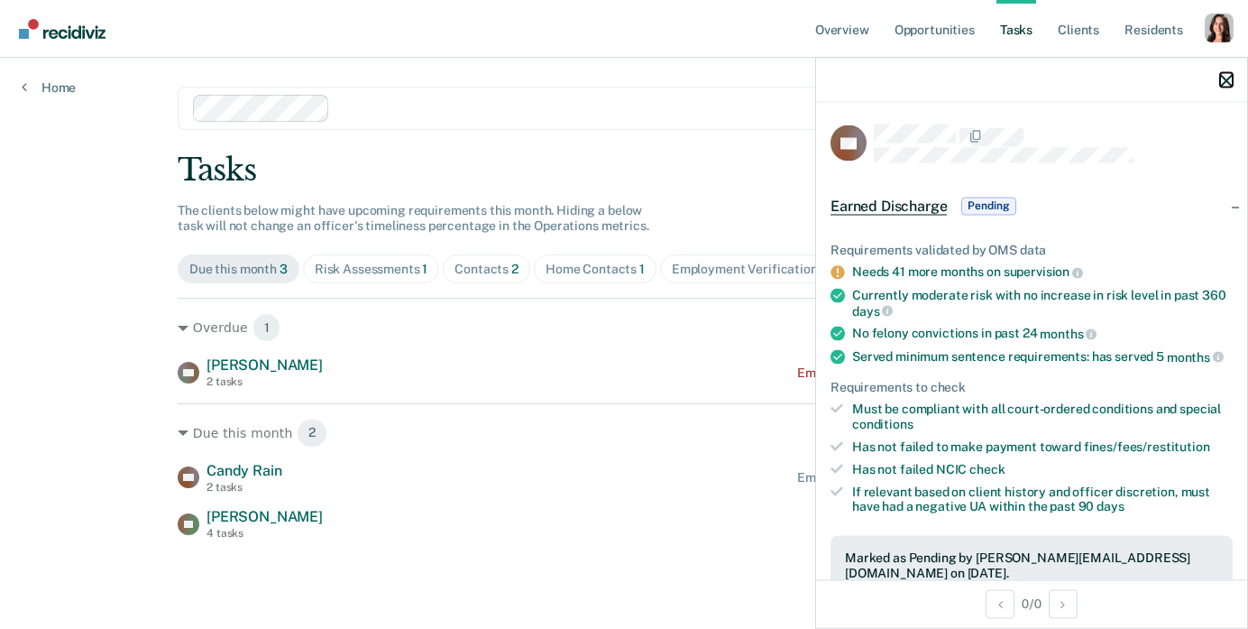
click at [1229, 85] on icon "button" at bounding box center [1226, 80] width 13 height 13
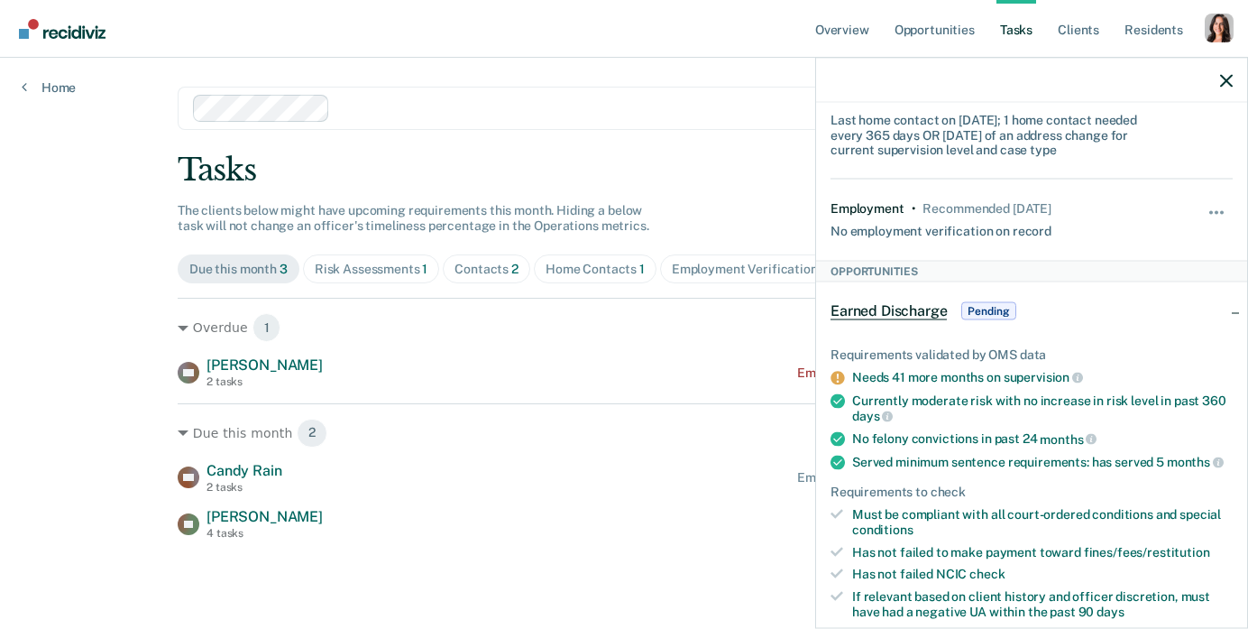
scroll to position [0, 0]
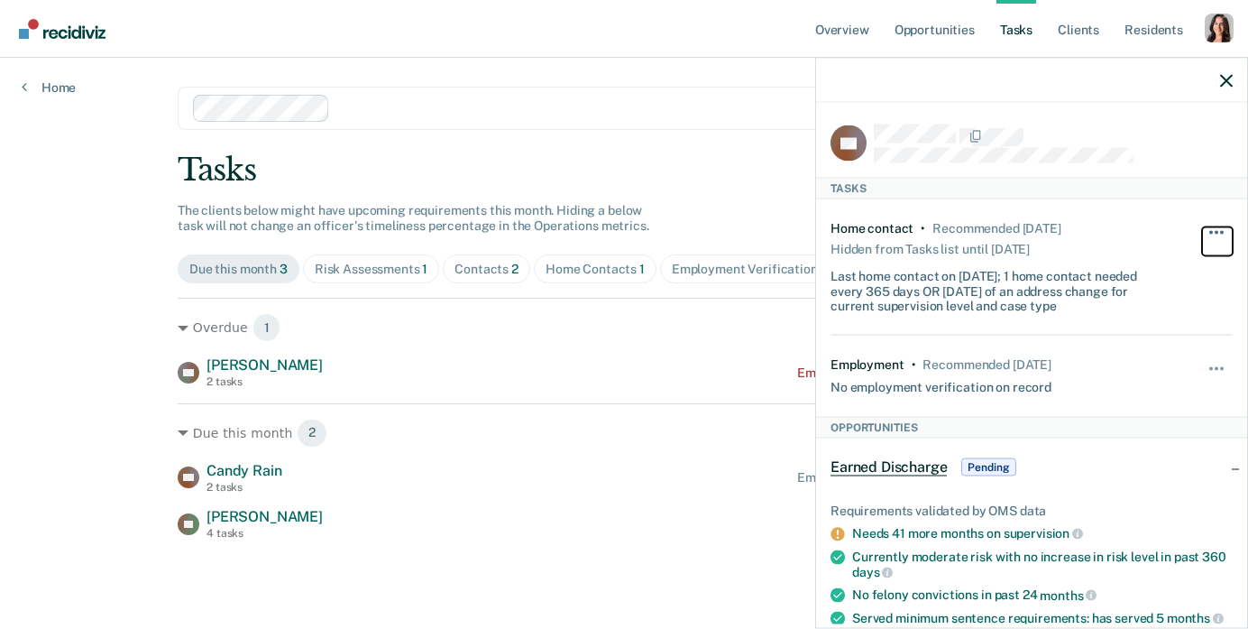
click at [1215, 226] on button "button" at bounding box center [1217, 240] width 31 height 29
click at [1129, 215] on div "Home contact • Recommended 18 days ago Hidden from Tasks list until 10/22/25 La…" at bounding box center [1032, 266] width 402 height 136
click at [1224, 82] on icon "button" at bounding box center [1226, 80] width 13 height 13
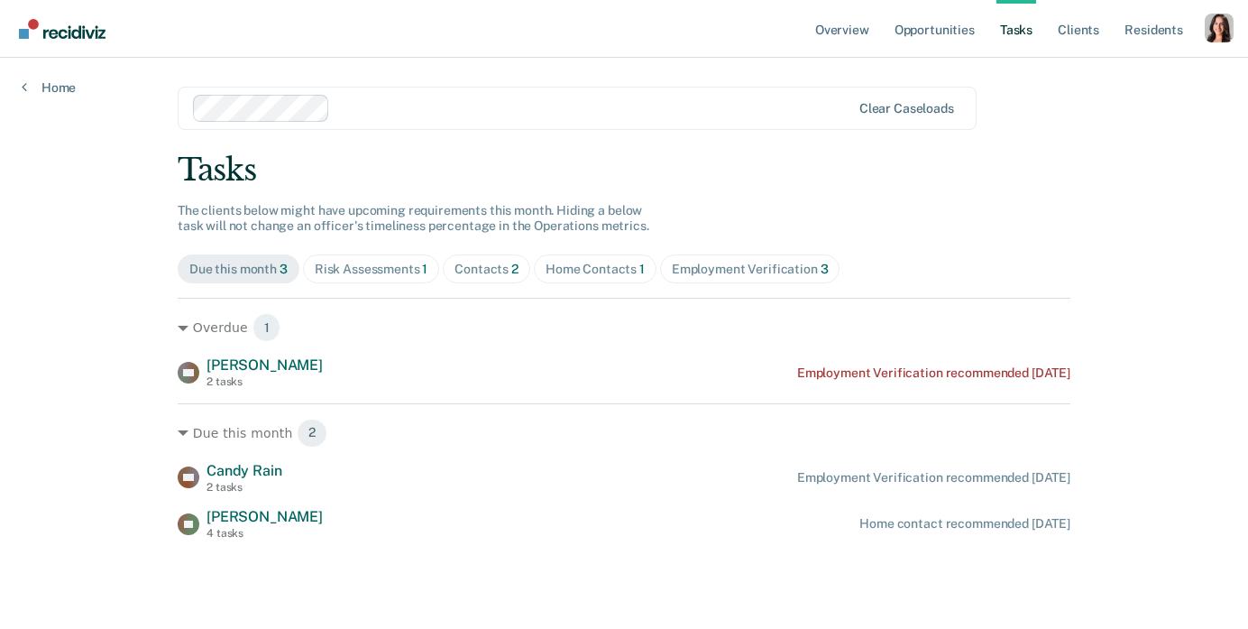
click at [719, 268] on div "Employment Verification 3" at bounding box center [750, 269] width 157 height 15
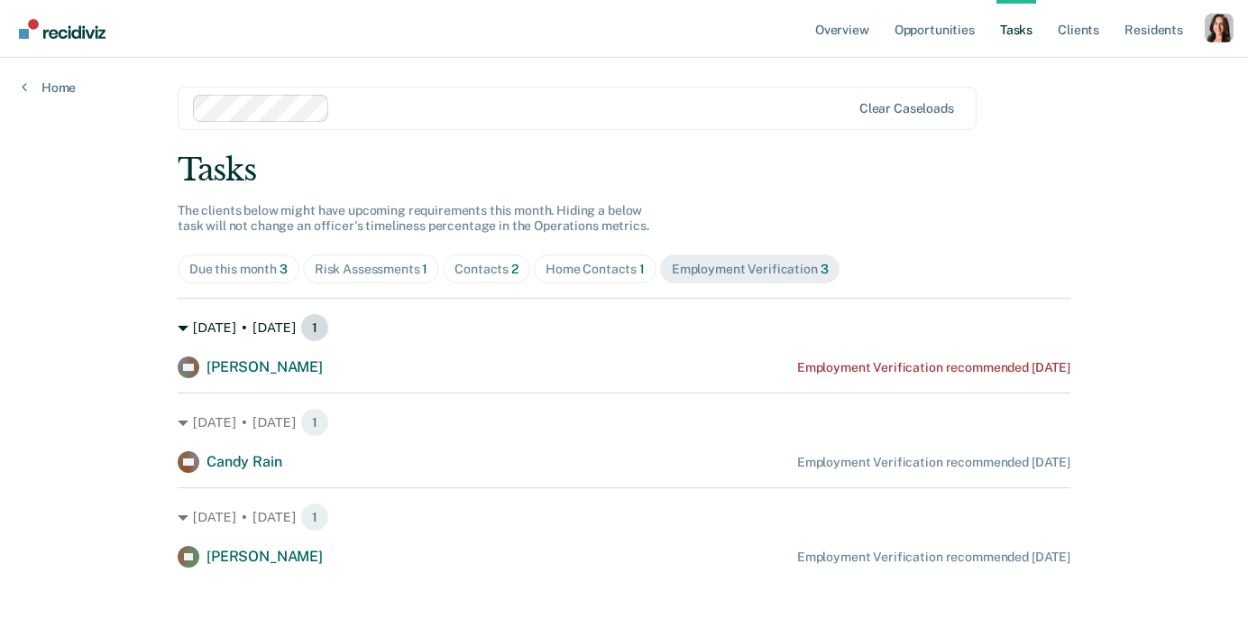
scroll to position [11, 0]
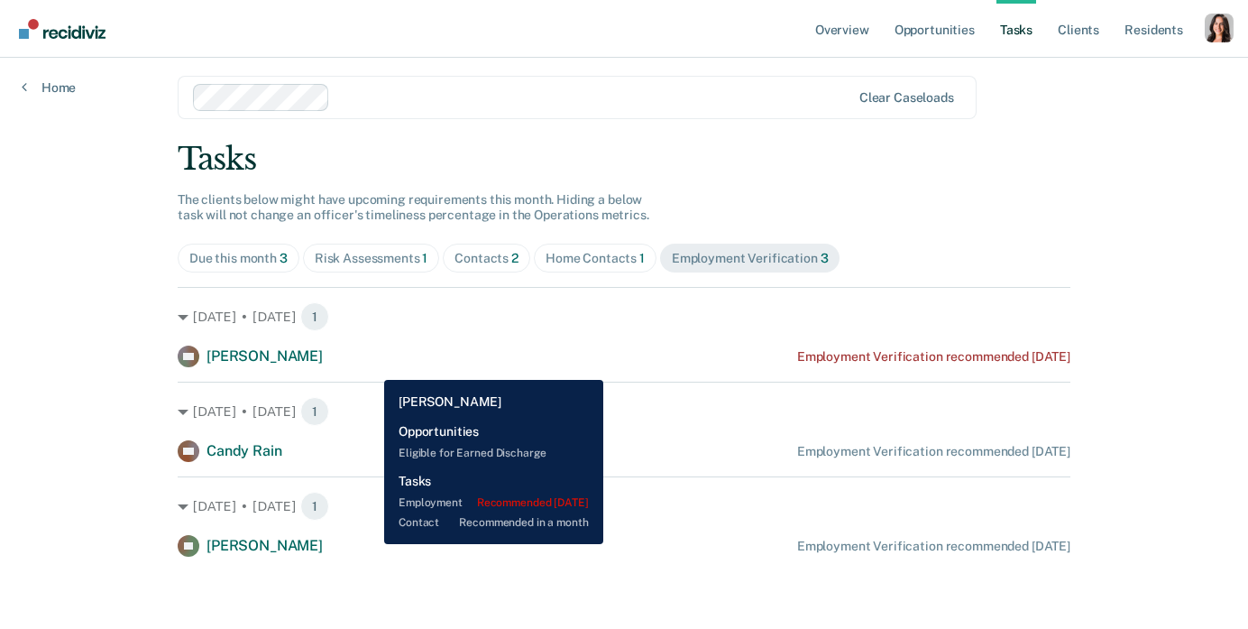
click at [372, 366] on div "CS Carolyn Scott Employment Verification recommended 7 days ago" at bounding box center [624, 356] width 893 height 22
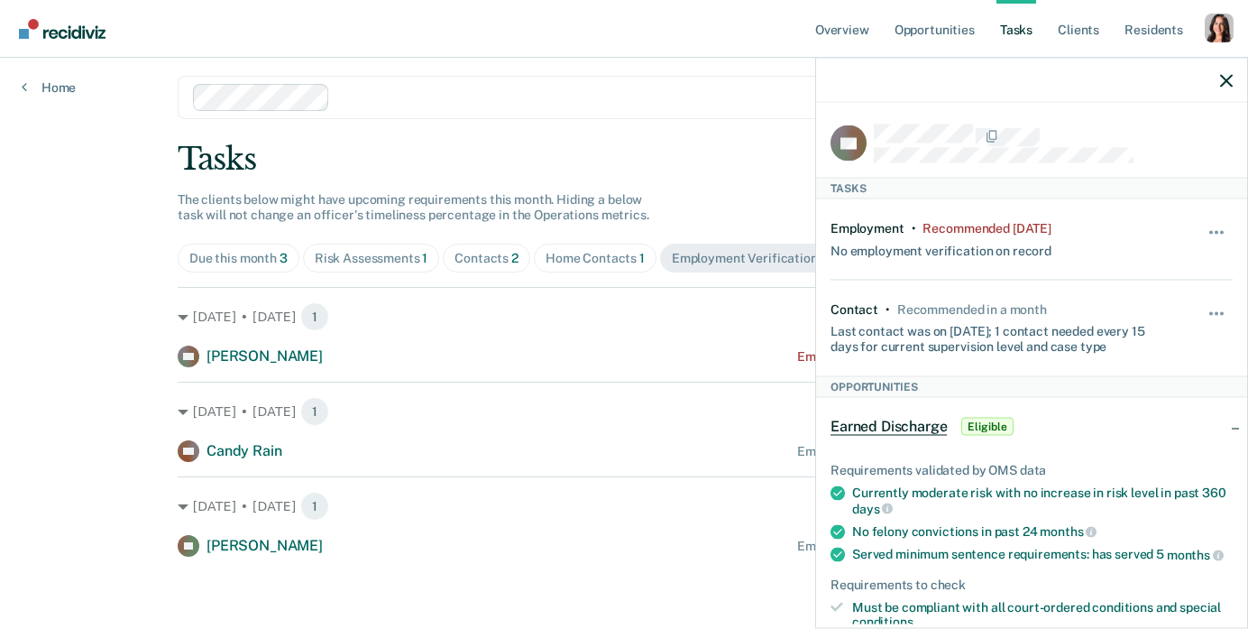
click at [1235, 78] on div at bounding box center [1031, 80] width 431 height 45
click at [1224, 80] on icon "button" at bounding box center [1226, 80] width 13 height 13
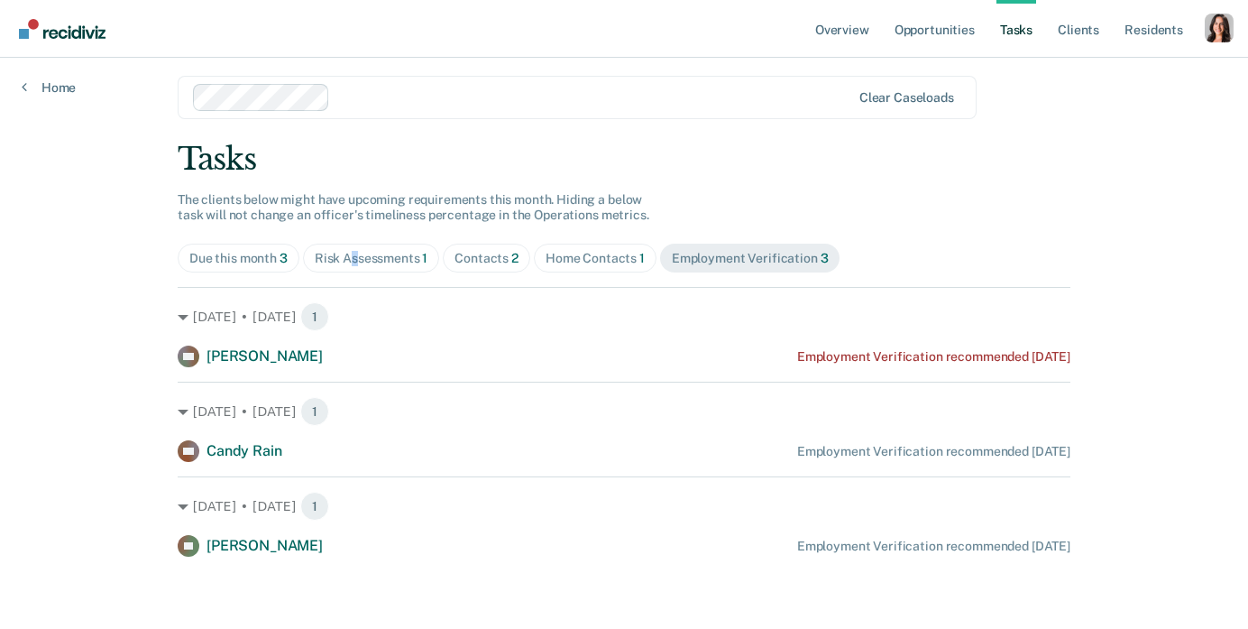
click at [355, 261] on div "Risk Assessments 1" at bounding box center [372, 258] width 114 height 15
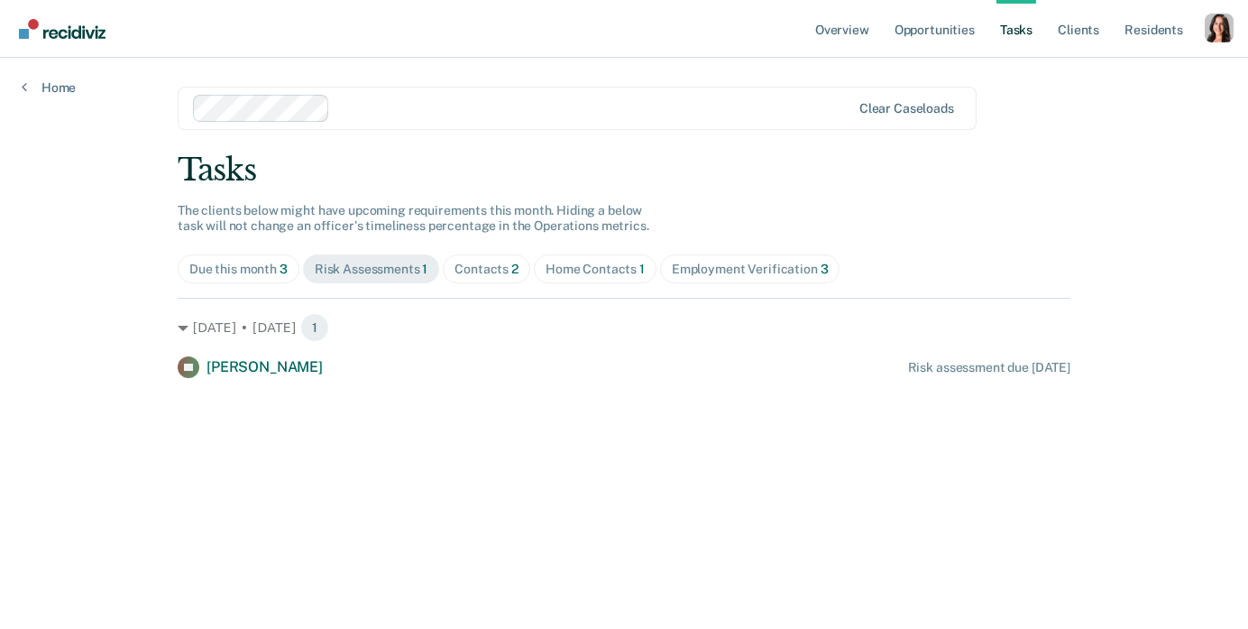
click at [483, 266] on div "Contacts 2" at bounding box center [487, 269] width 64 height 15
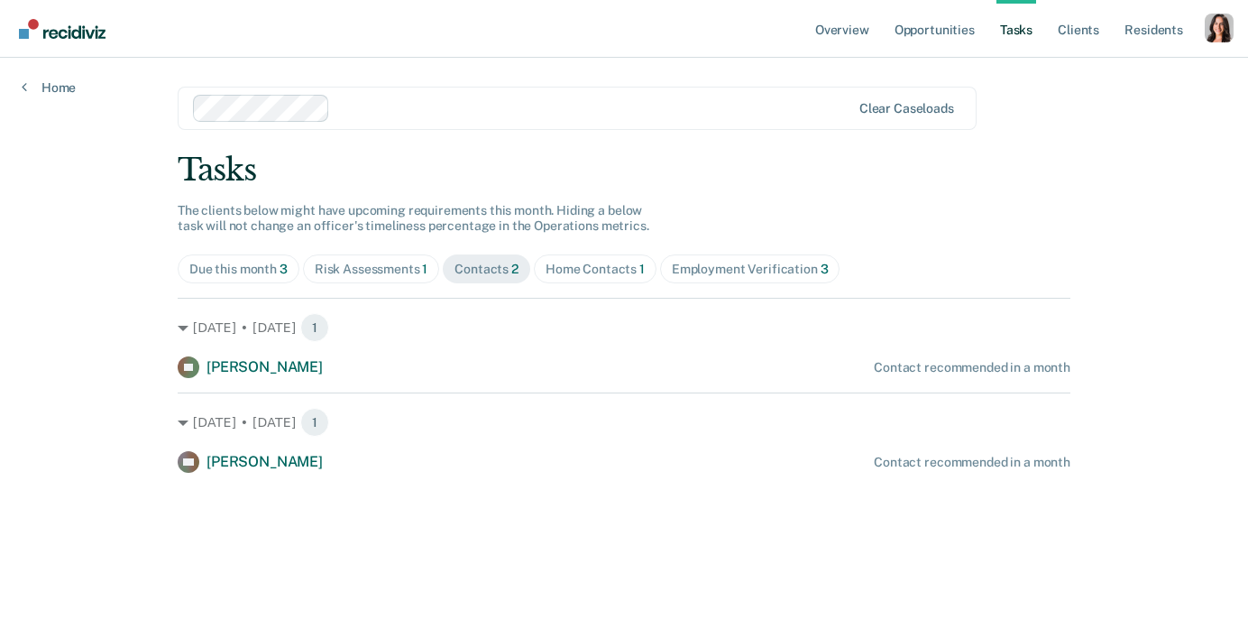
click at [720, 262] on div "Employment Verification 3" at bounding box center [750, 269] width 157 height 15
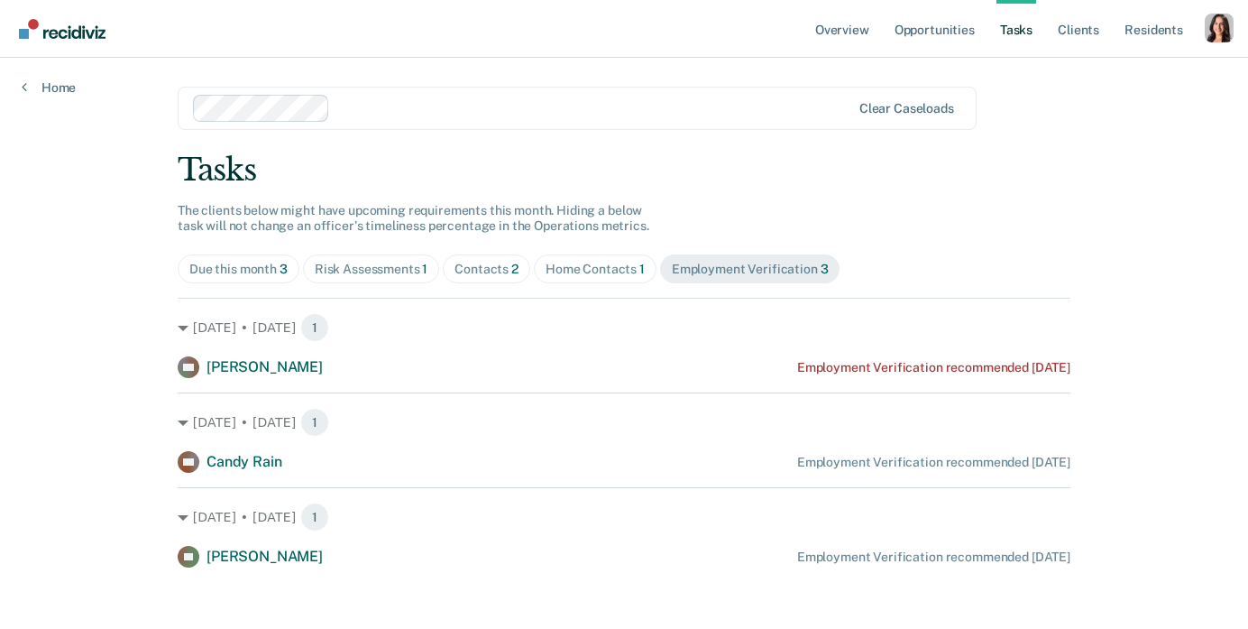
click at [591, 272] on div "Home Contacts 1" at bounding box center [595, 269] width 99 height 15
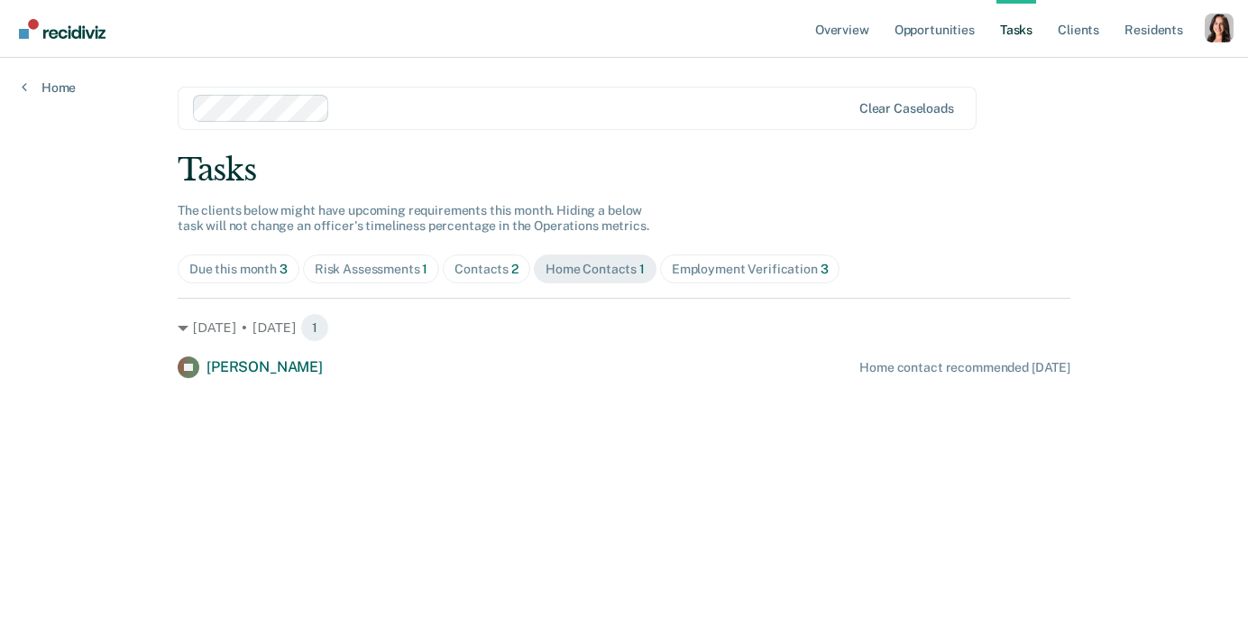
click at [474, 269] on div "Contacts 2" at bounding box center [487, 269] width 64 height 15
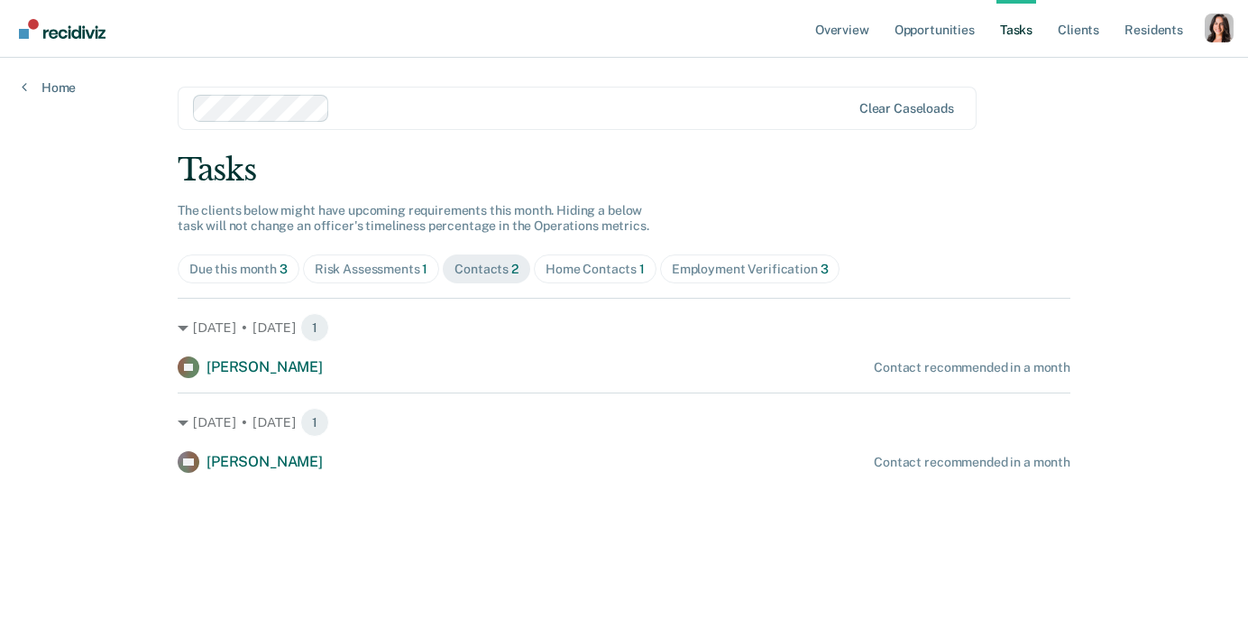
click at [738, 270] on div "Employment Verification 3" at bounding box center [750, 269] width 157 height 15
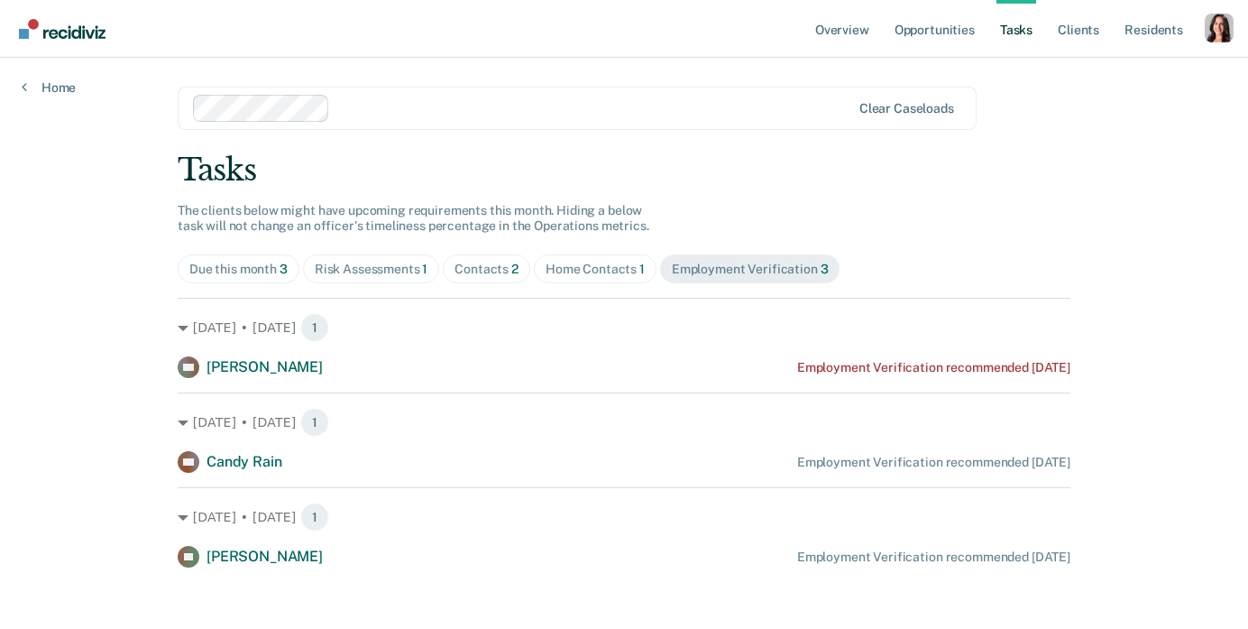
click at [1132, 222] on div "Overview Opportunities Tasks Client s Resident s Profile Go to System-Level Tre…" at bounding box center [624, 319] width 1248 height 639
click at [861, 28] on link "Overview" at bounding box center [842, 29] width 61 height 58
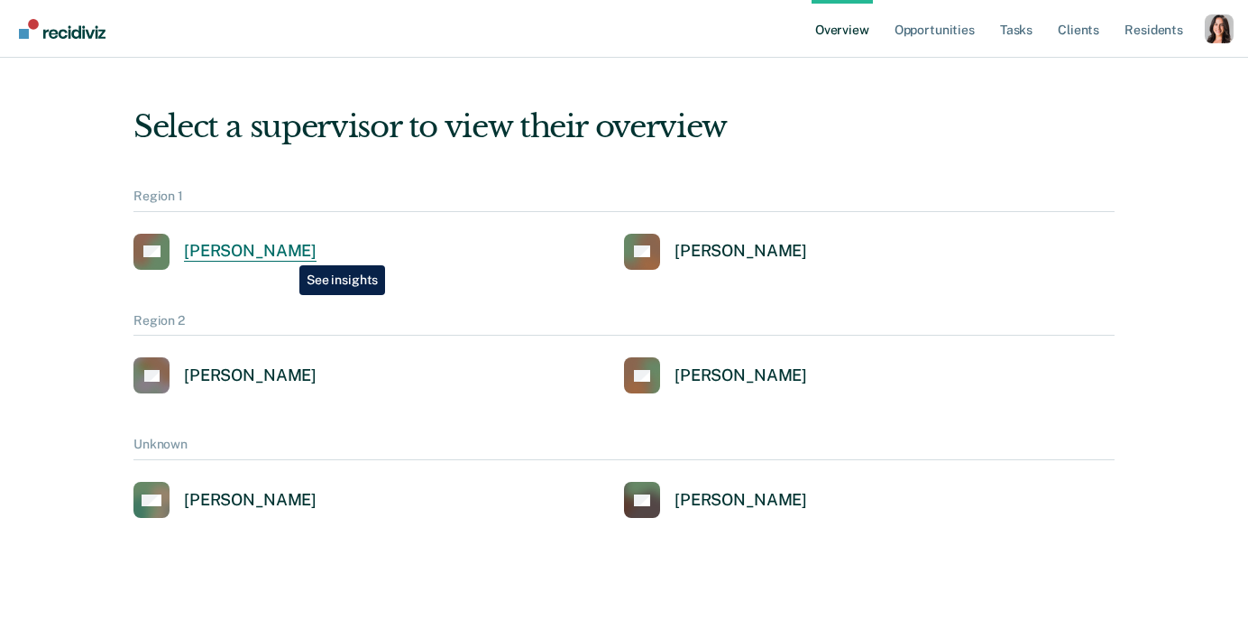
click at [286, 252] on div "Alejandro D Gonzalez" at bounding box center [250, 251] width 133 height 21
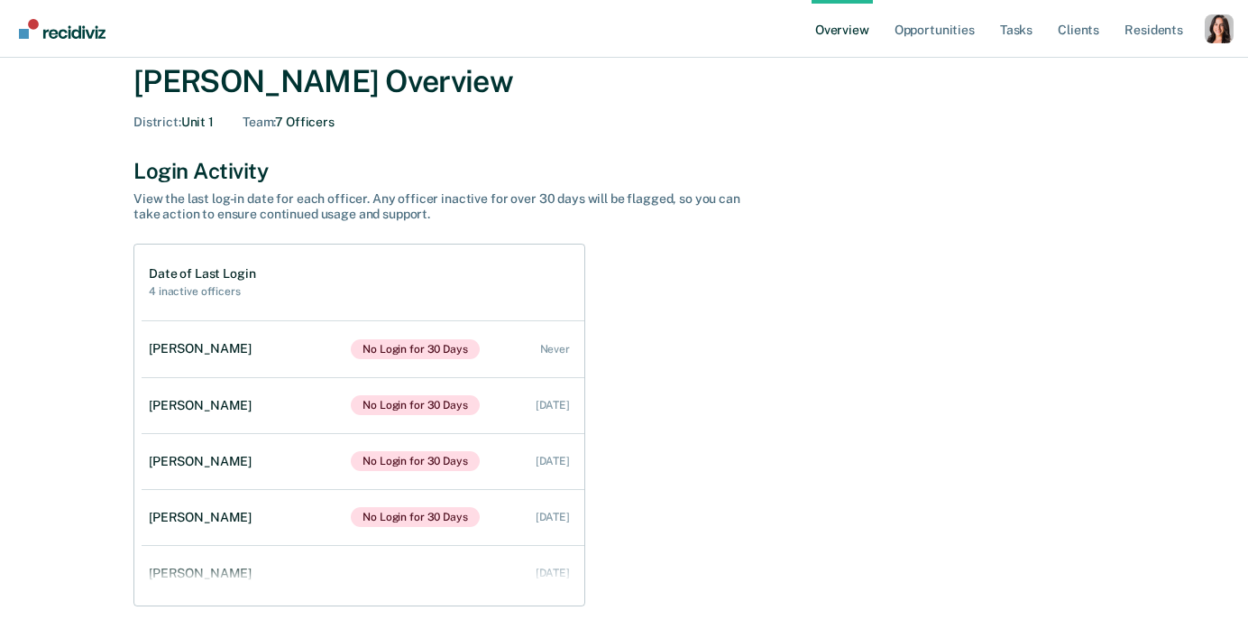
scroll to position [78, 0]
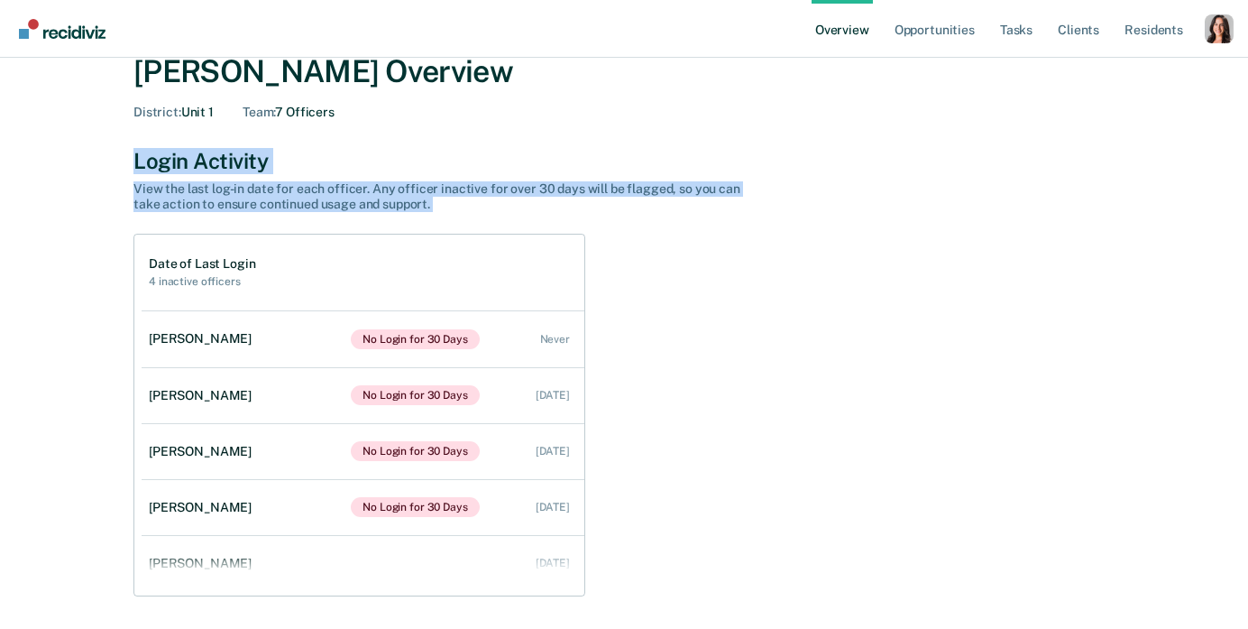
drag, startPoint x: 126, startPoint y: 161, endPoint x: 675, endPoint y: 224, distance: 551.8
click at [675, 224] on div "Login Activity View the last log-in date for each officer. Any officer inactive…" at bounding box center [623, 371] width 981 height 447
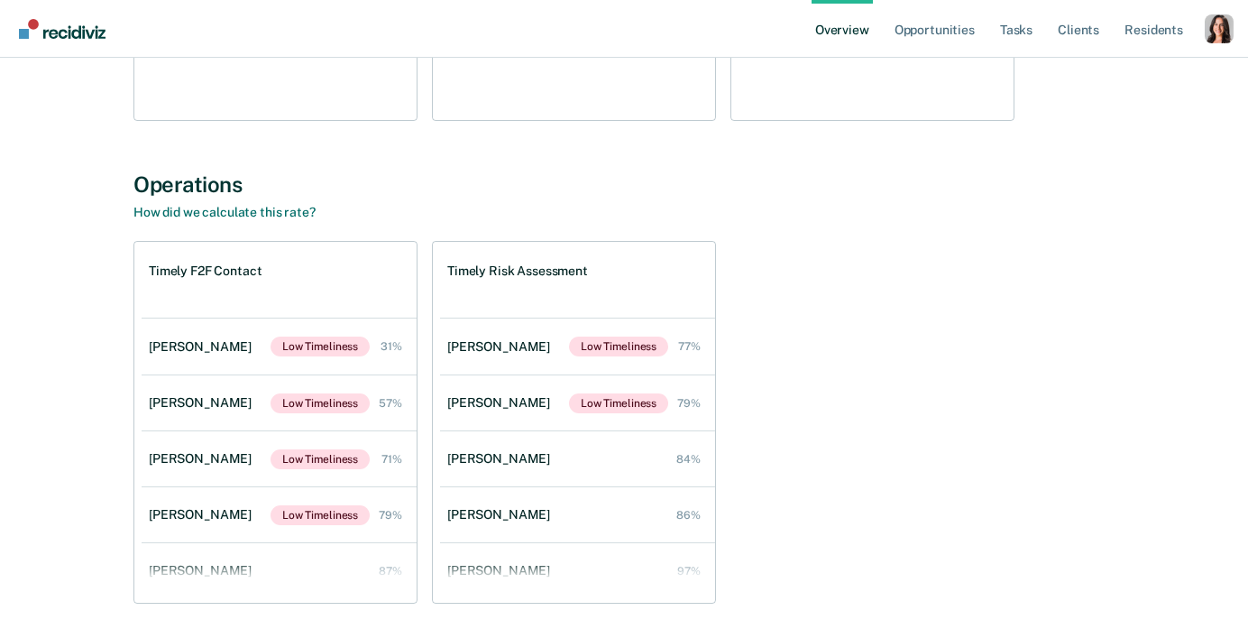
scroll to position [2706, 0]
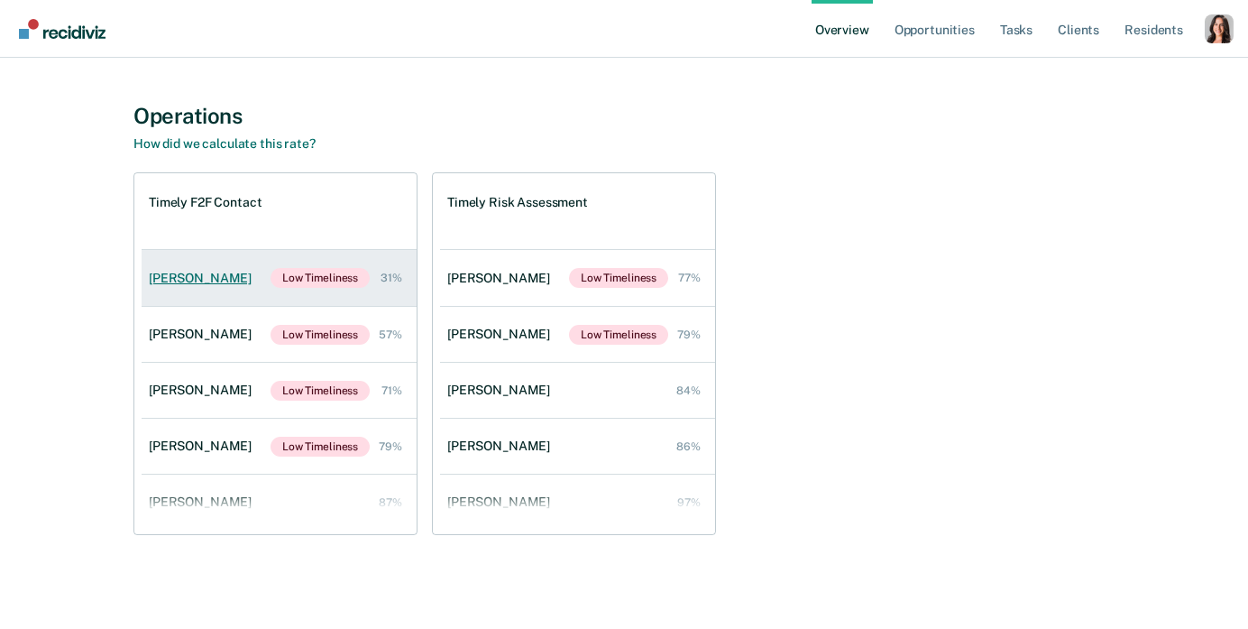
click at [210, 280] on div "Jason Nelson" at bounding box center [204, 278] width 110 height 15
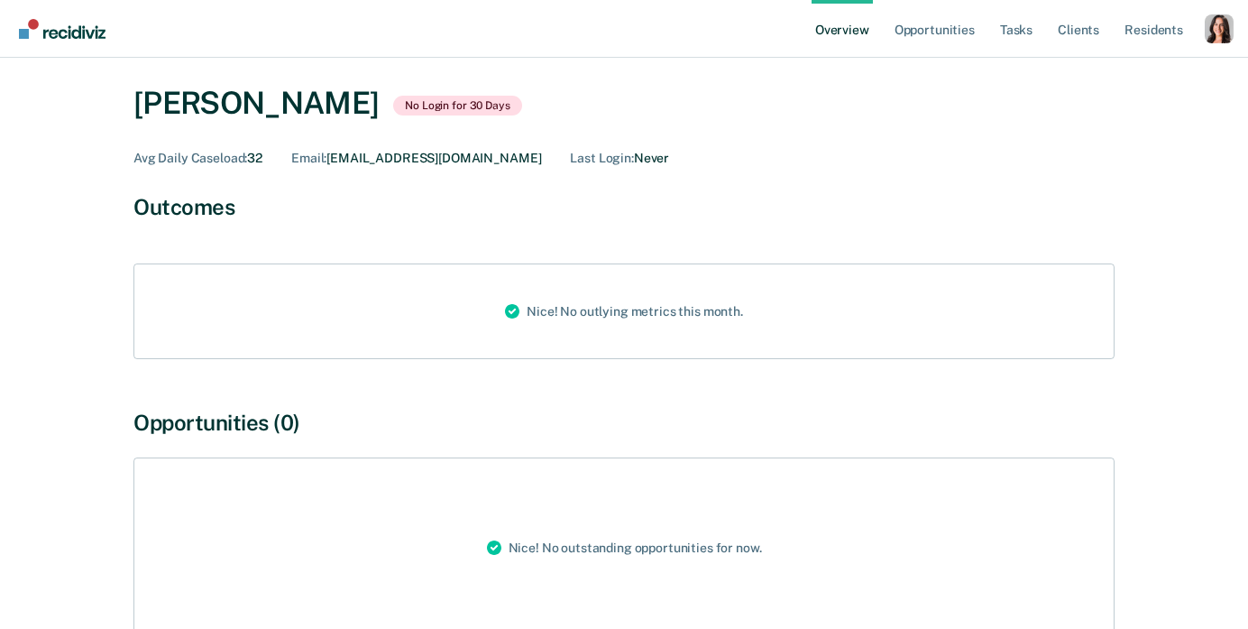
scroll to position [109, 0]
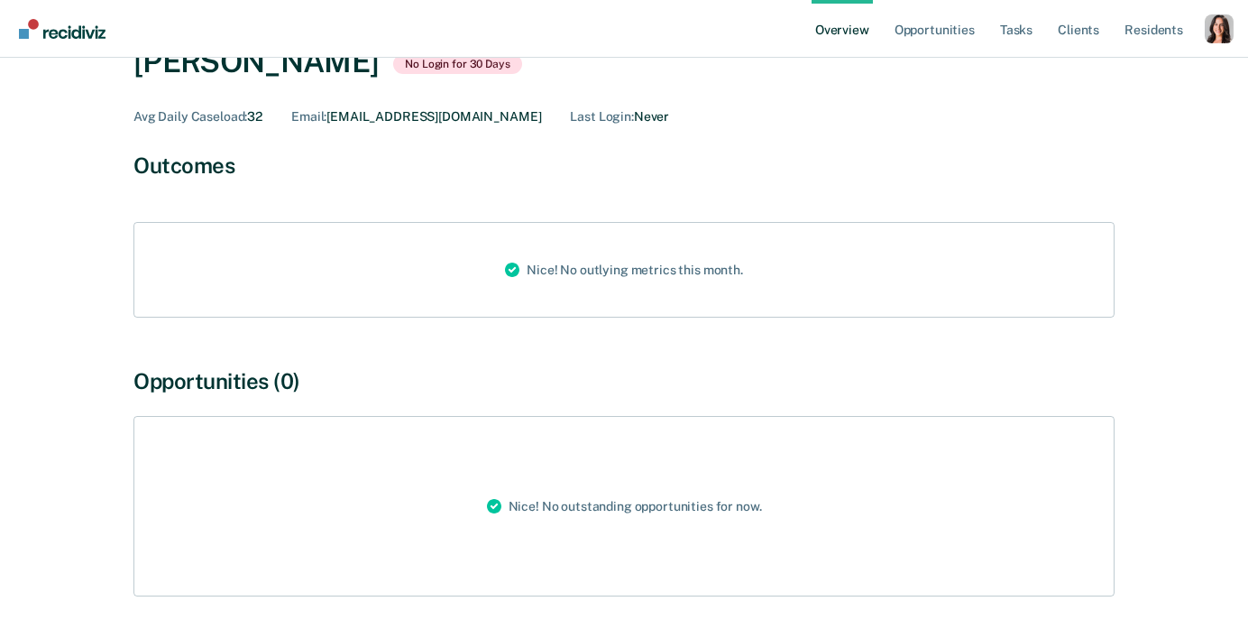
click at [577, 117] on div "Last Login : Never" at bounding box center [619, 116] width 99 height 15
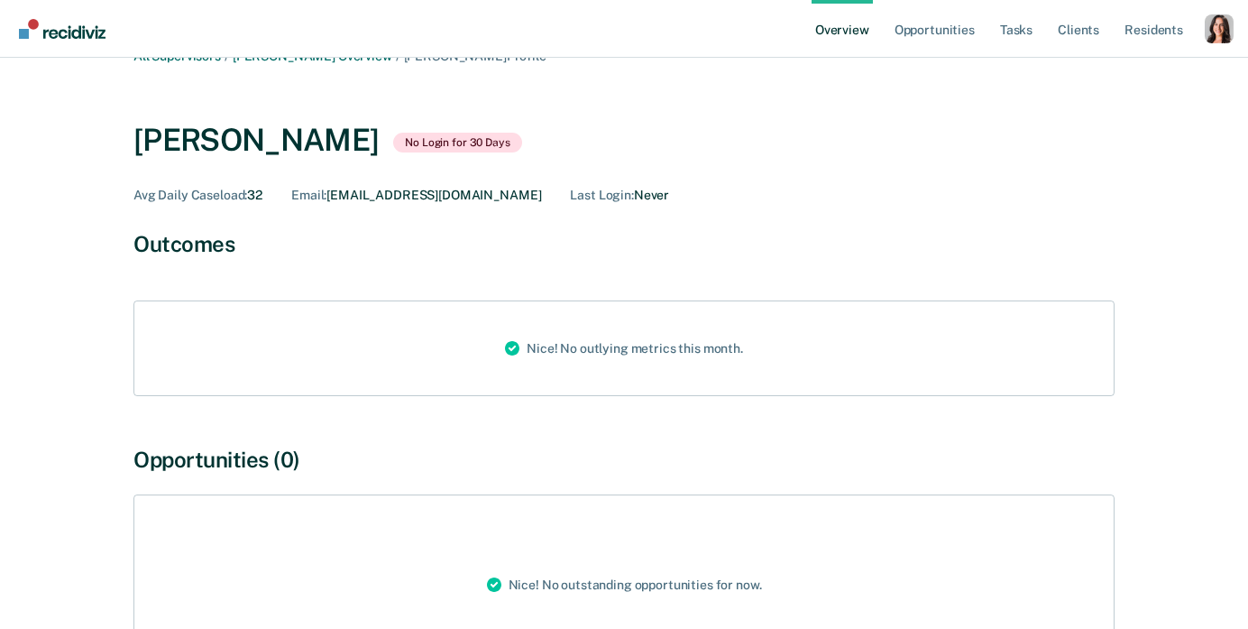
scroll to position [0, 0]
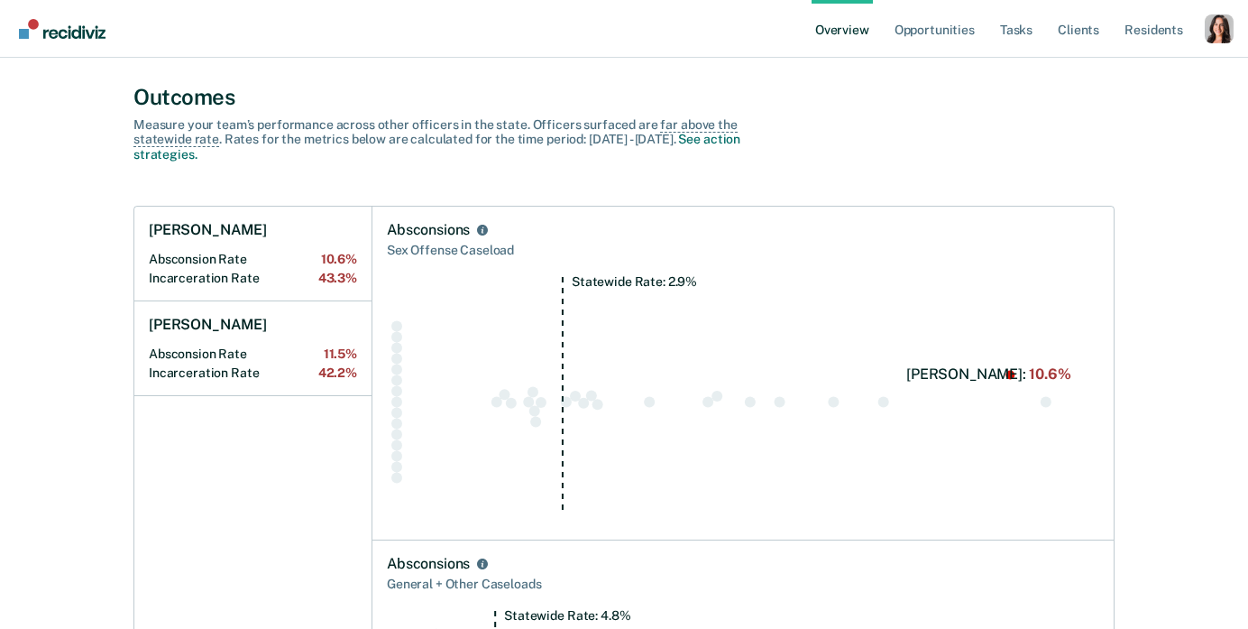
scroll to position [642, 0]
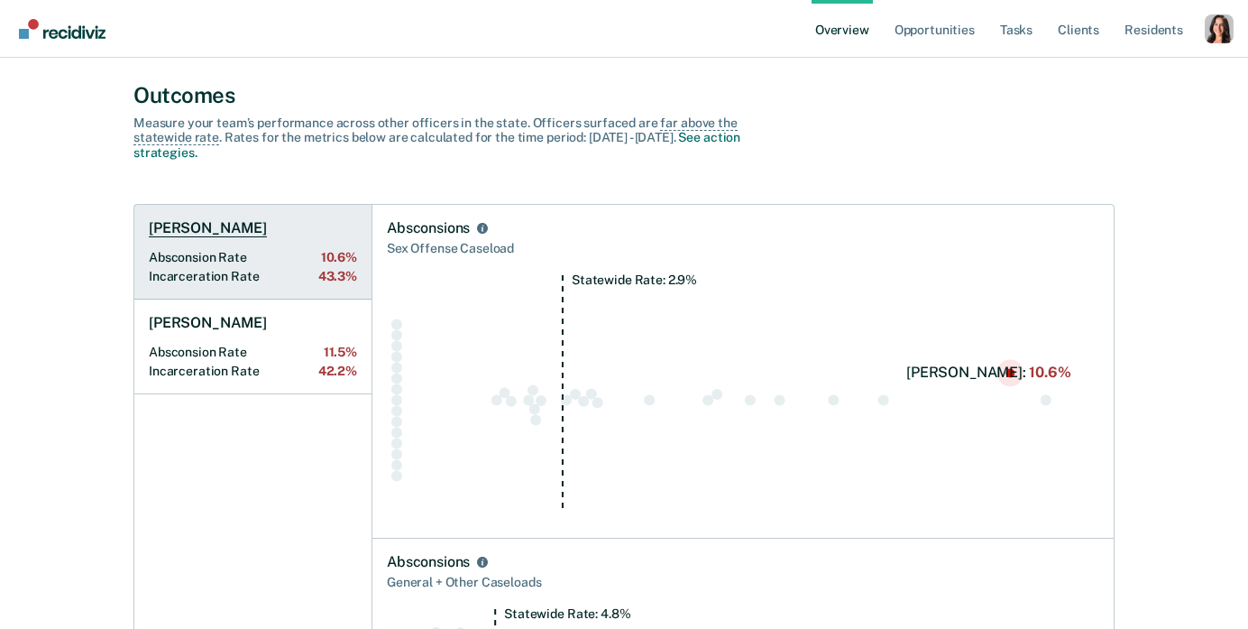
click at [257, 278] on Rate "Incarceration Rate 43.3%" at bounding box center [253, 276] width 208 height 15
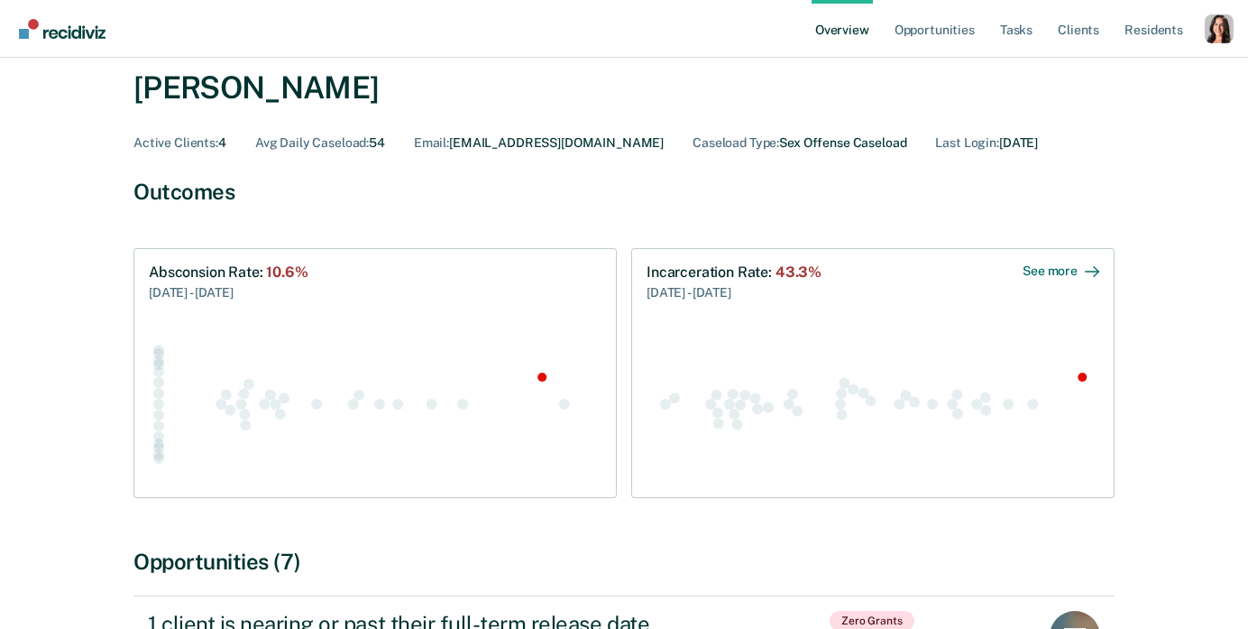
scroll to position [55, 0]
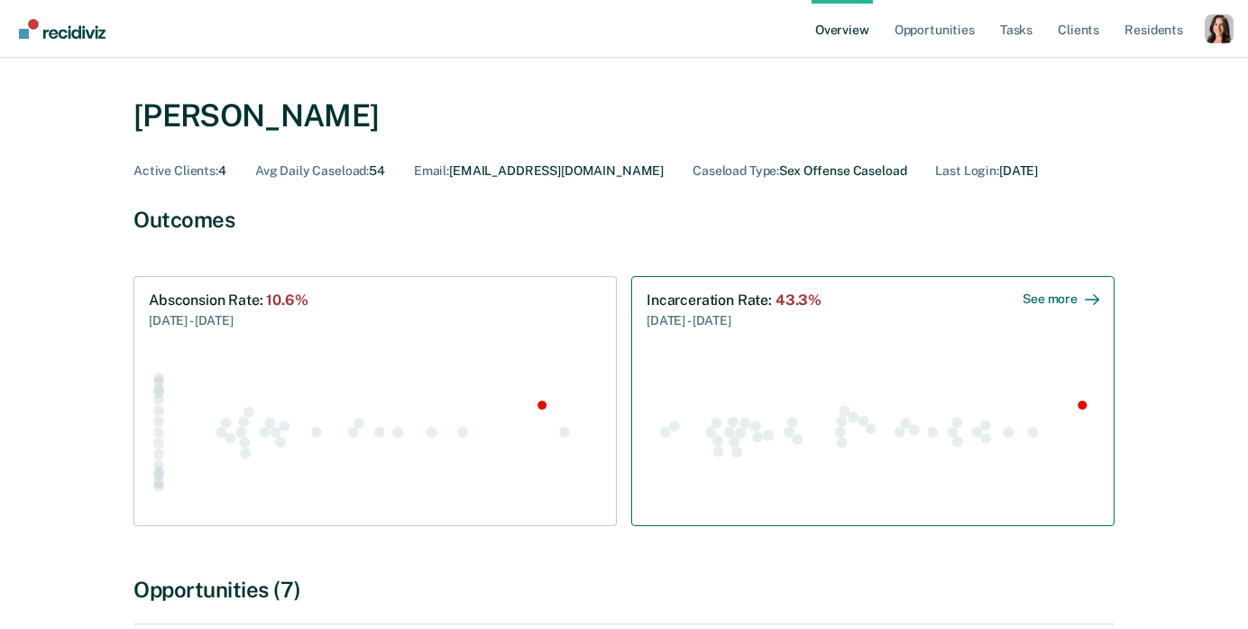
click at [909, 344] on div at bounding box center [873, 420] width 453 height 180
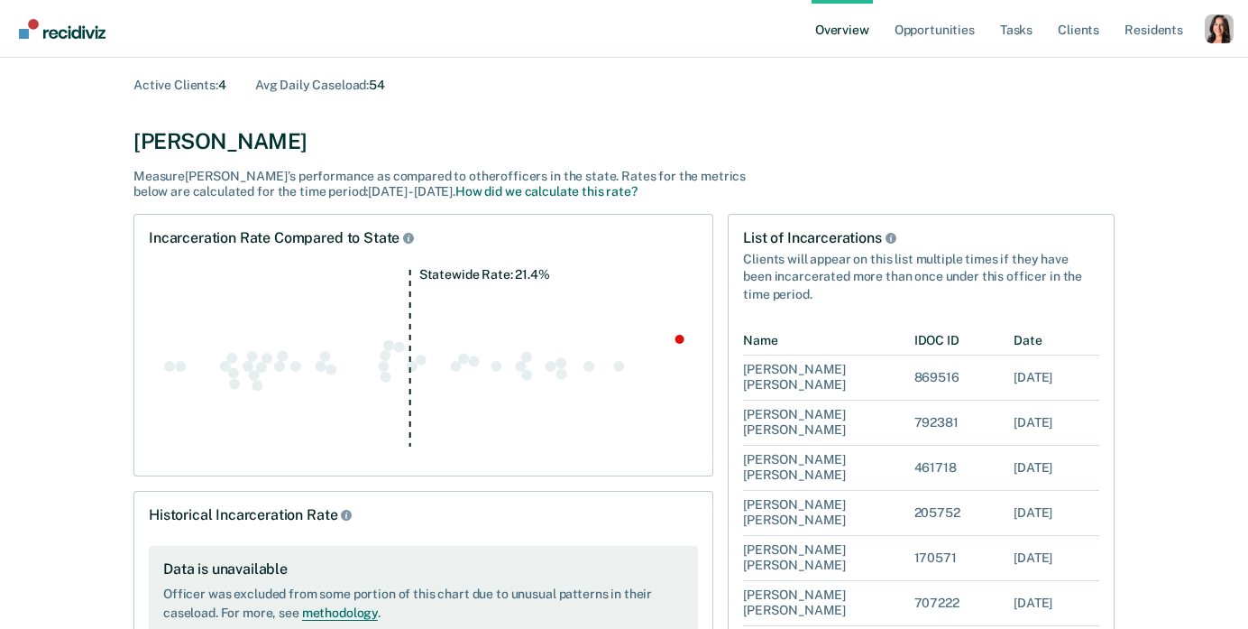
scroll to position [103, 0]
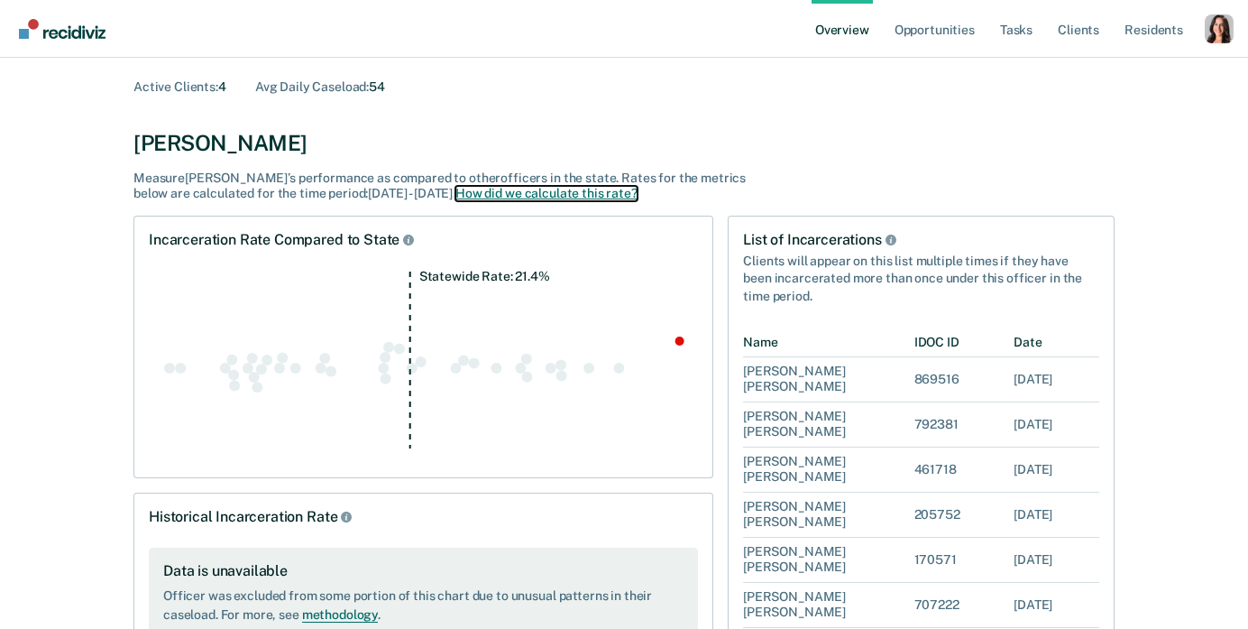
click at [537, 190] on button "How did we calculate this rate?" at bounding box center [546, 193] width 182 height 15
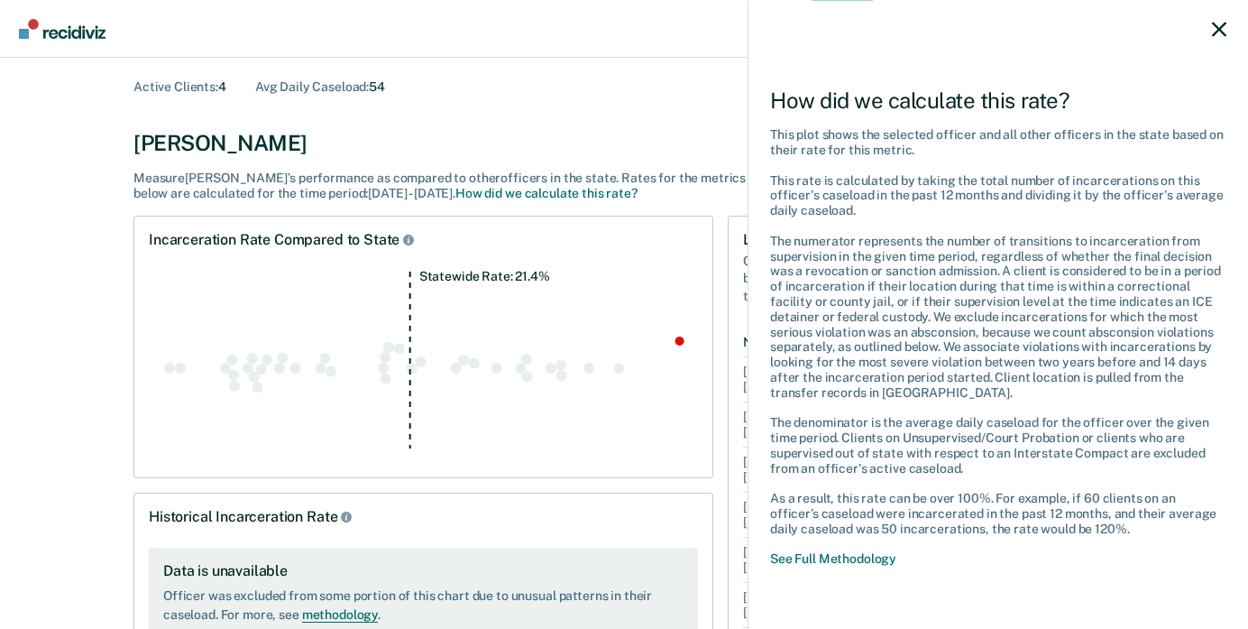
click at [1222, 31] on icon at bounding box center [1219, 29] width 14 height 14
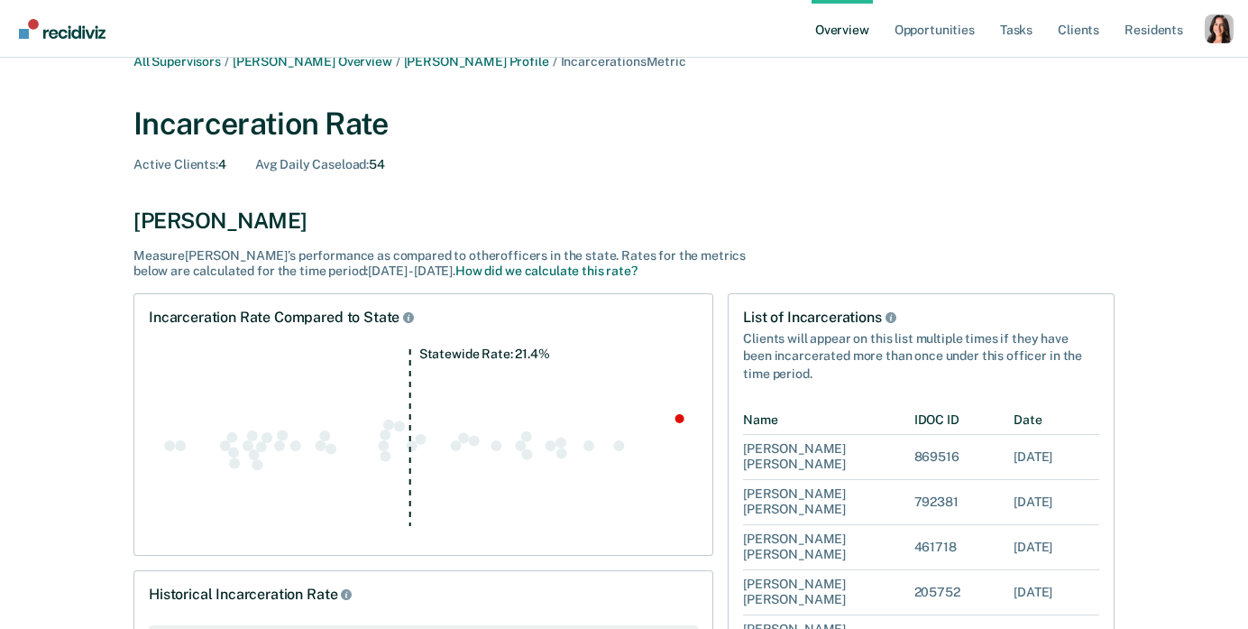
scroll to position [0, 0]
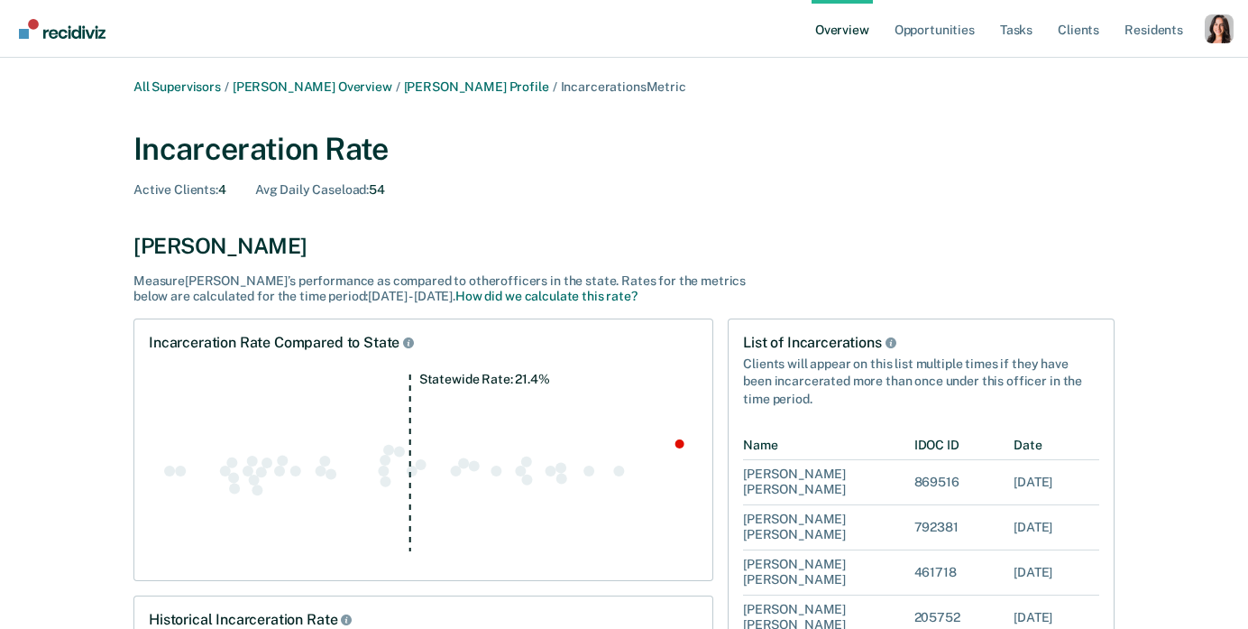
click at [410, 168] on div "Incarceration Rate Active Clients : 4 Avg Daily Caseload : 54 Walter Harris Mea…" at bounding box center [623, 217] width 981 height 173
click at [477, 295] on button "How did we calculate this rate?" at bounding box center [546, 296] width 182 height 15
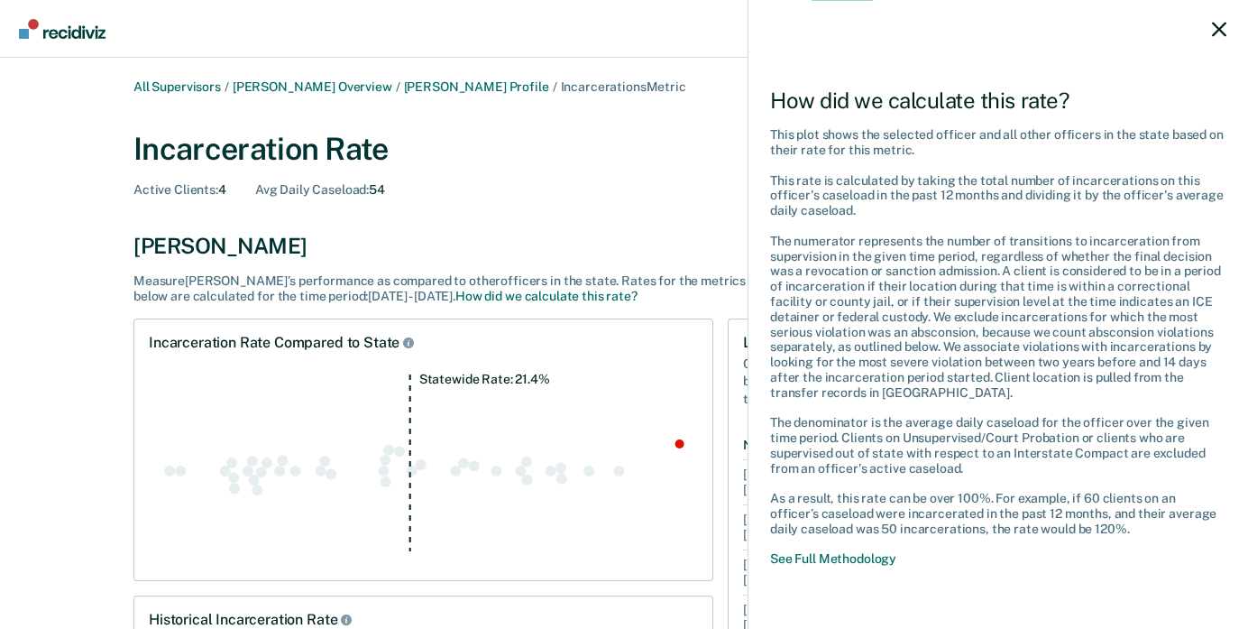
click at [647, 163] on div "How did we calculate this rate? This plot shows the selected officer and all ot…" at bounding box center [624, 314] width 1248 height 629
click at [1239, 18] on div at bounding box center [999, 29] width 500 height 58
click at [1206, 33] on div at bounding box center [999, 29] width 500 height 58
click at [1227, 31] on div at bounding box center [999, 29] width 500 height 58
click at [1213, 30] on icon at bounding box center [1219, 29] width 14 height 14
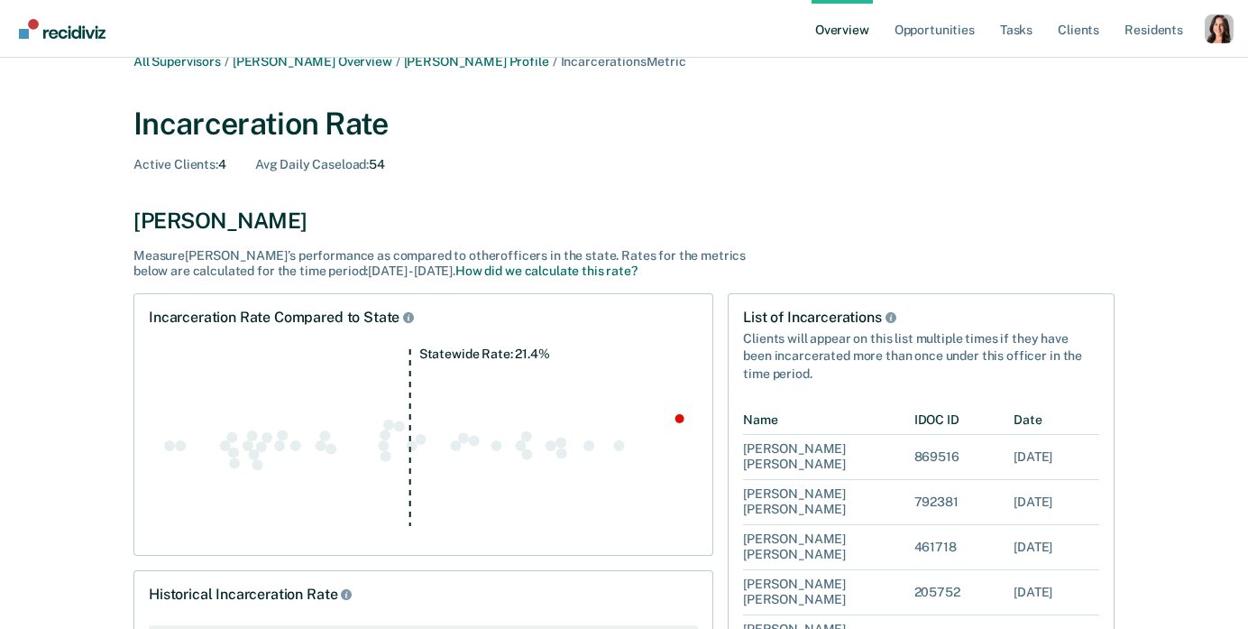
scroll to position [11, 0]
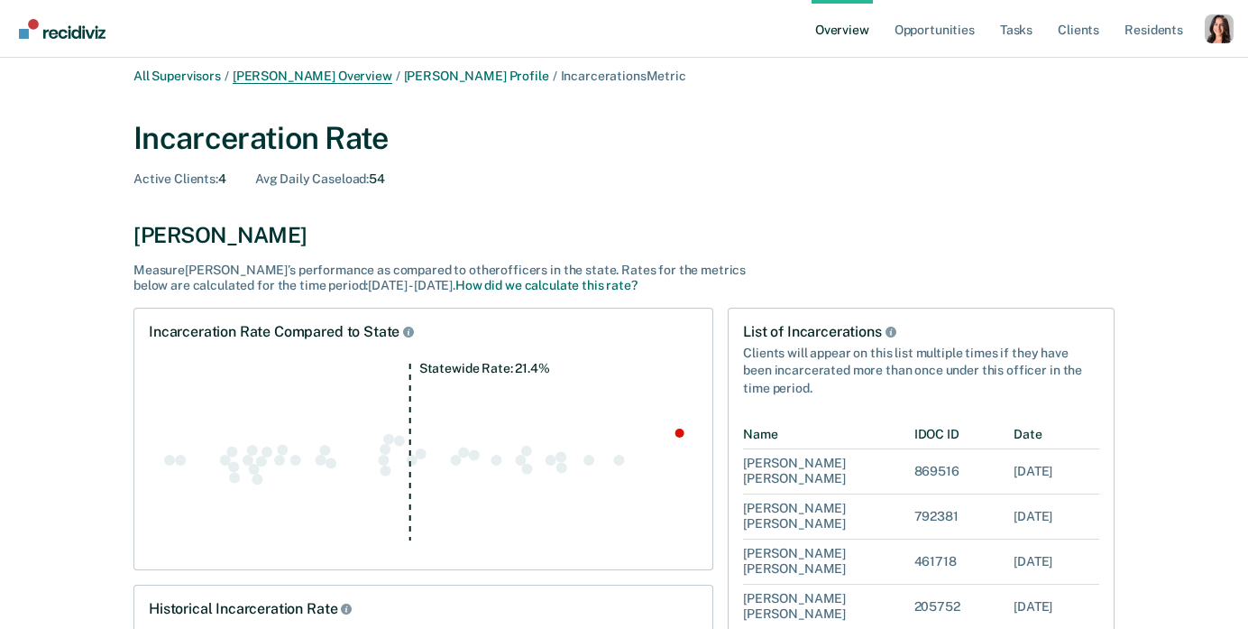
click at [378, 72] on link "Alejandro D Gonzalez Overview" at bounding box center [313, 76] width 160 height 15
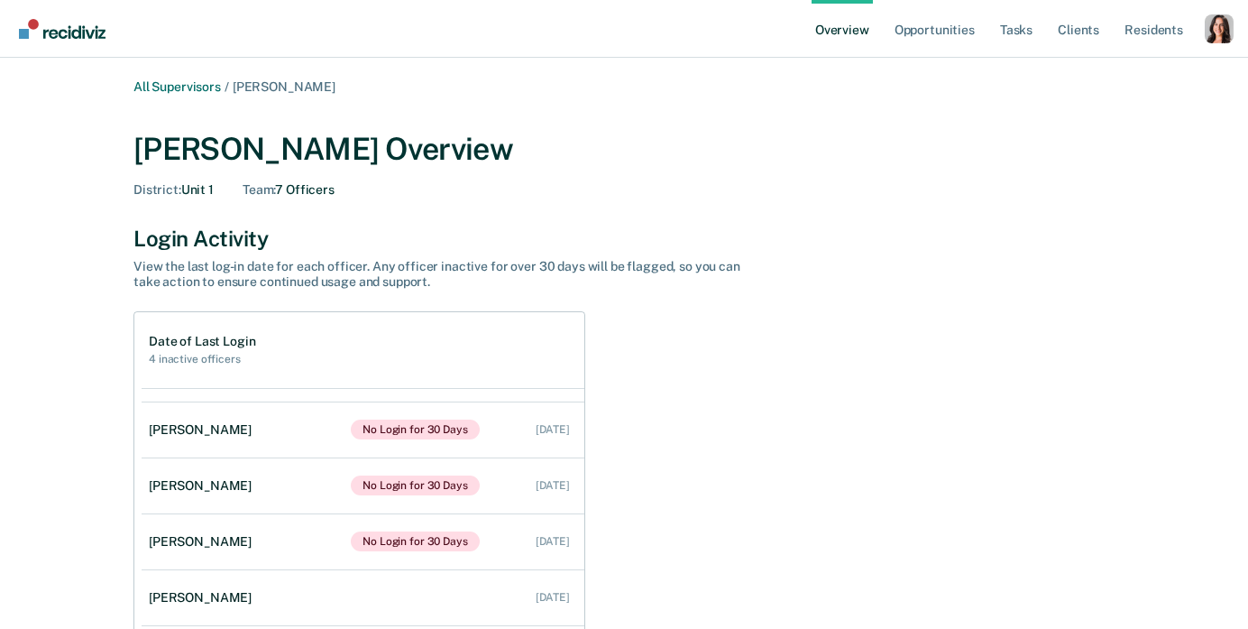
click at [838, 26] on link "Overview" at bounding box center [842, 29] width 61 height 58
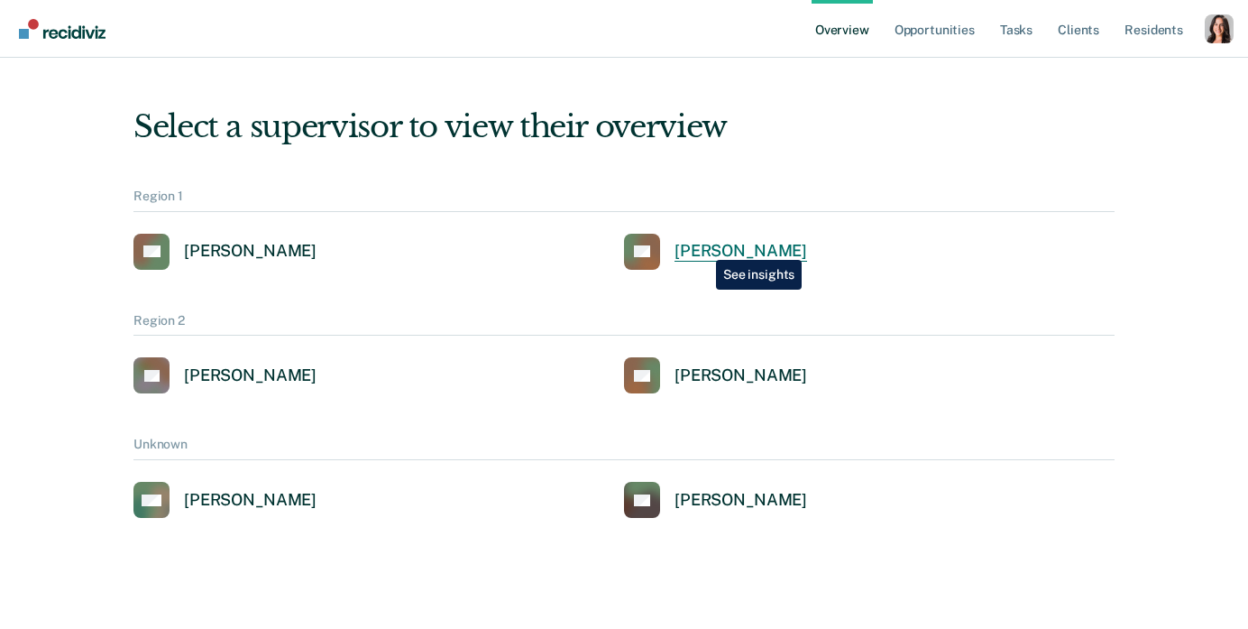
click at [704, 246] on div "Rosa Smith" at bounding box center [741, 251] width 133 height 21
drag, startPoint x: 131, startPoint y: 194, endPoint x: 197, endPoint y: 194, distance: 65.8
click at [197, 194] on div "Select a supervisor to view their overview Region 1 AG Alejandro D Gonzalez RS …" at bounding box center [624, 298] width 1082 height 438
click at [197, 194] on div "Region 1" at bounding box center [623, 199] width 981 height 23
click at [172, 194] on div "Region 1" at bounding box center [623, 199] width 981 height 23
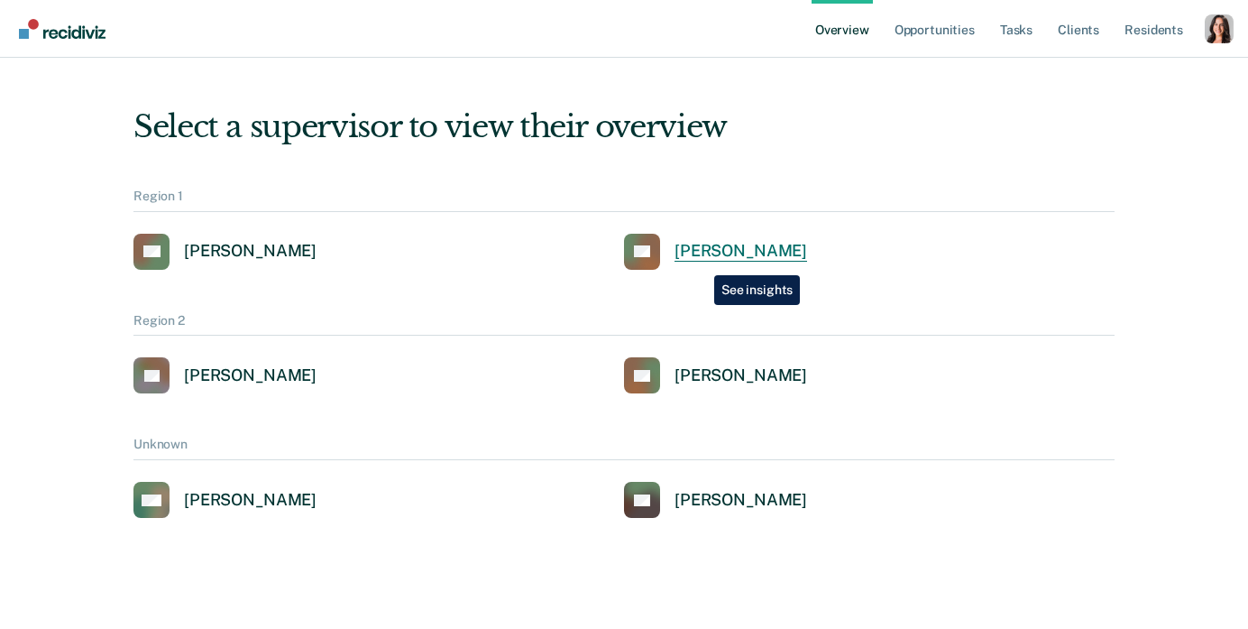
click at [701, 262] on link "RS Rosa Smith" at bounding box center [715, 252] width 183 height 36
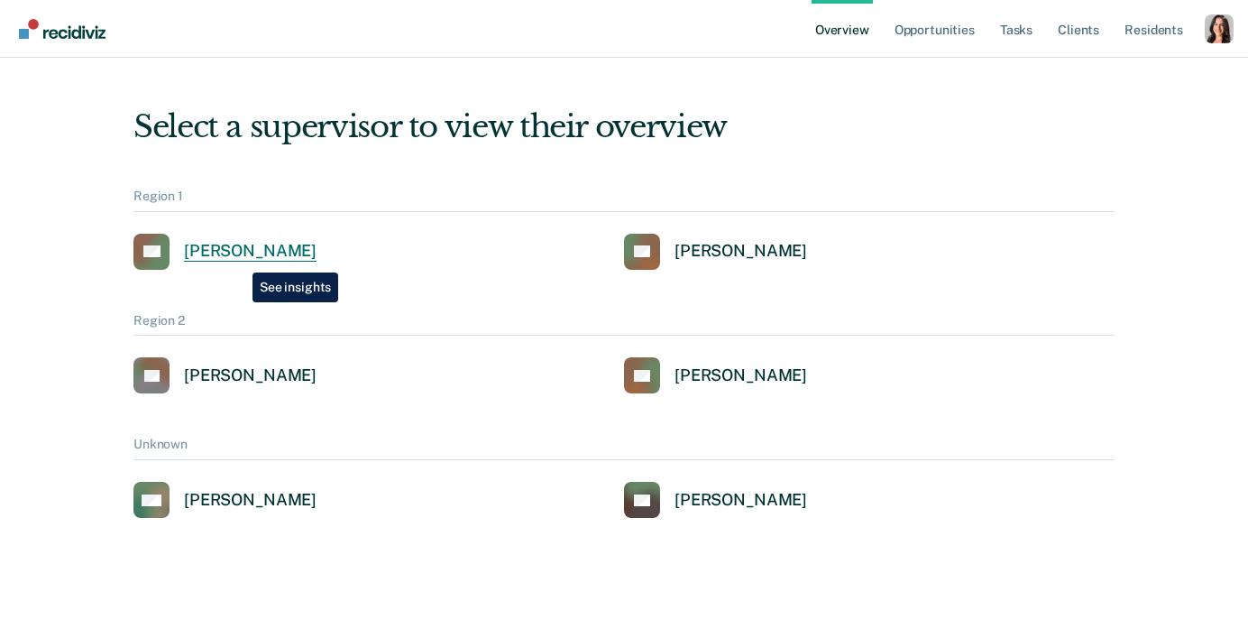
click at [239, 259] on div "Alejandro D Gonzalez" at bounding box center [250, 251] width 133 height 21
